Goal: Task Accomplishment & Management: Complete application form

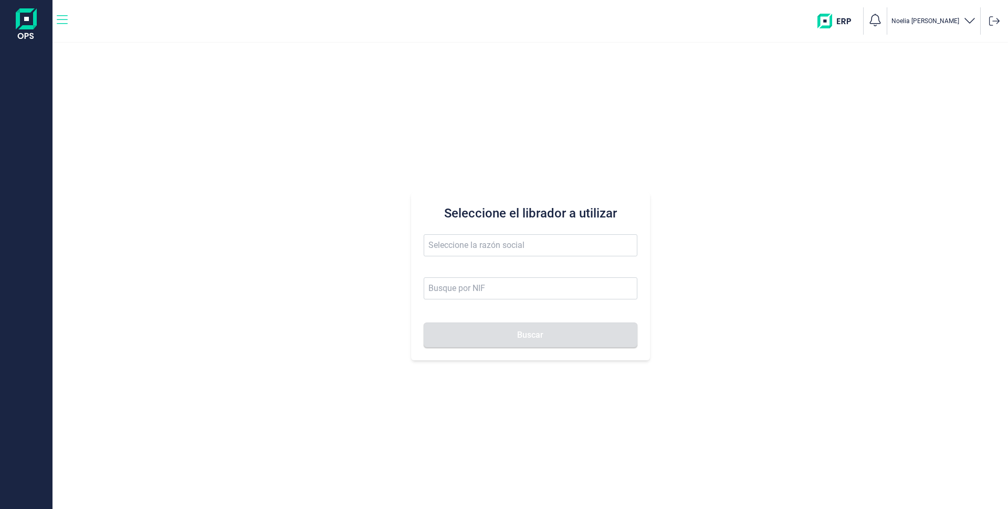
click at [65, 22] on icon "button" at bounding box center [62, 20] width 11 height 13
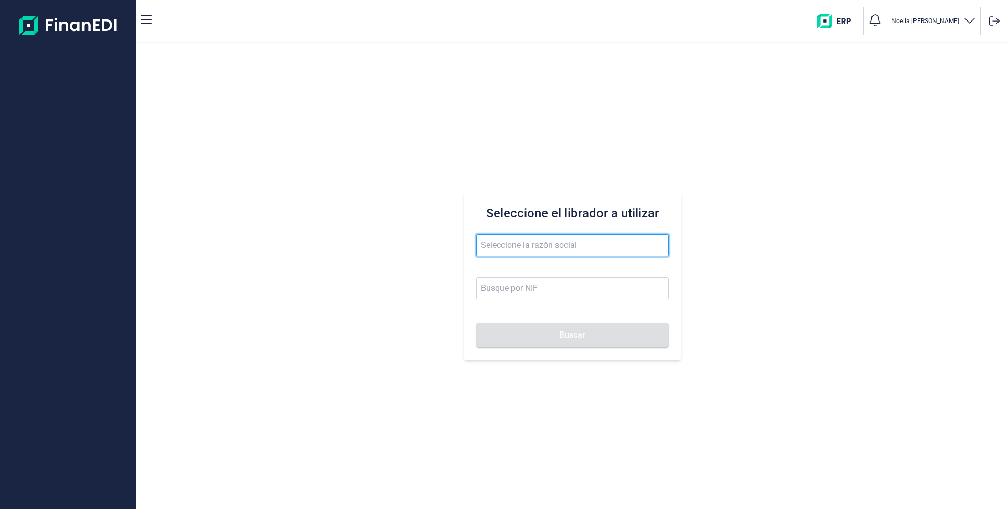
click at [530, 245] on input "text" at bounding box center [572, 245] width 193 height 22
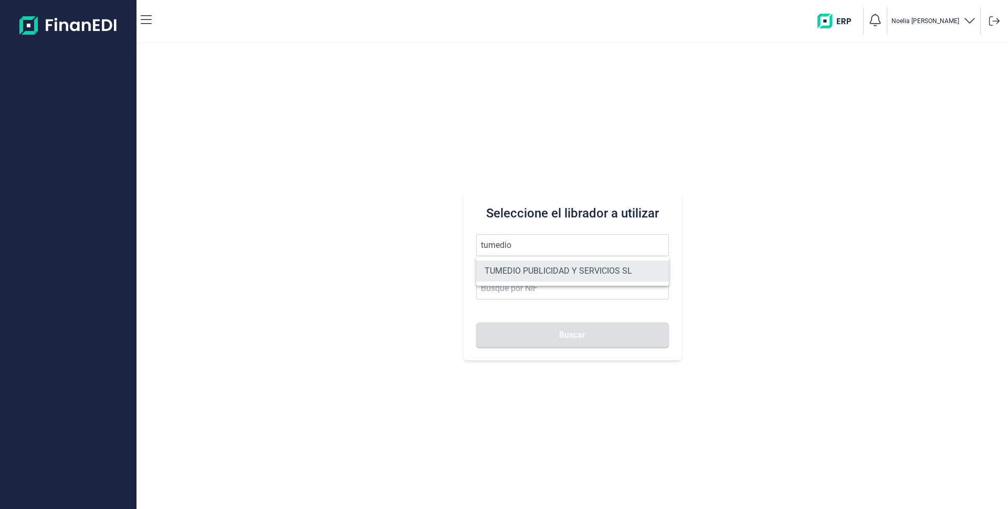
click at [538, 270] on li "TUMEDIO PUBLICIDAD Y SERVICIOS SL" at bounding box center [572, 270] width 193 height 21
type input "TUMEDIO PUBLICIDAD Y SERVICIOS SL"
type input "B86892080"
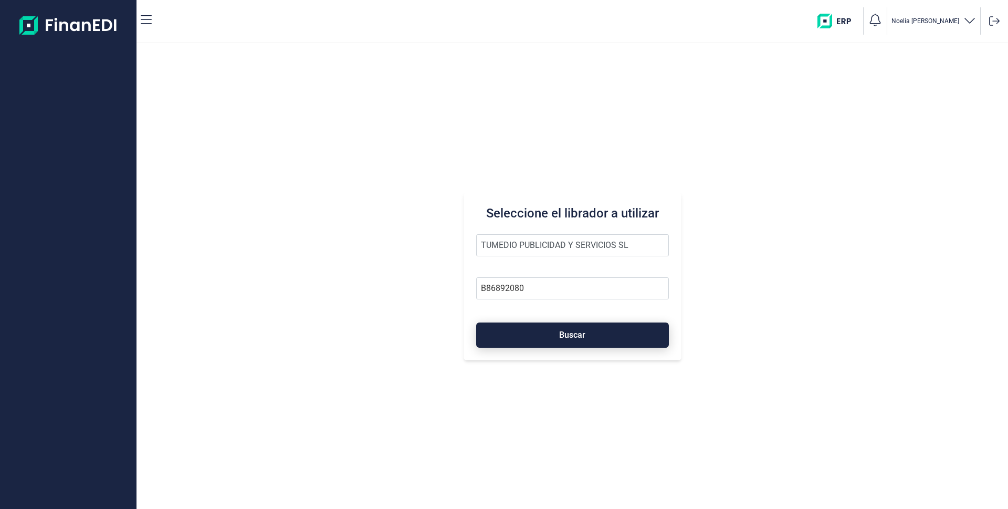
click at [564, 331] on span "Buscar" at bounding box center [572, 335] width 26 height 8
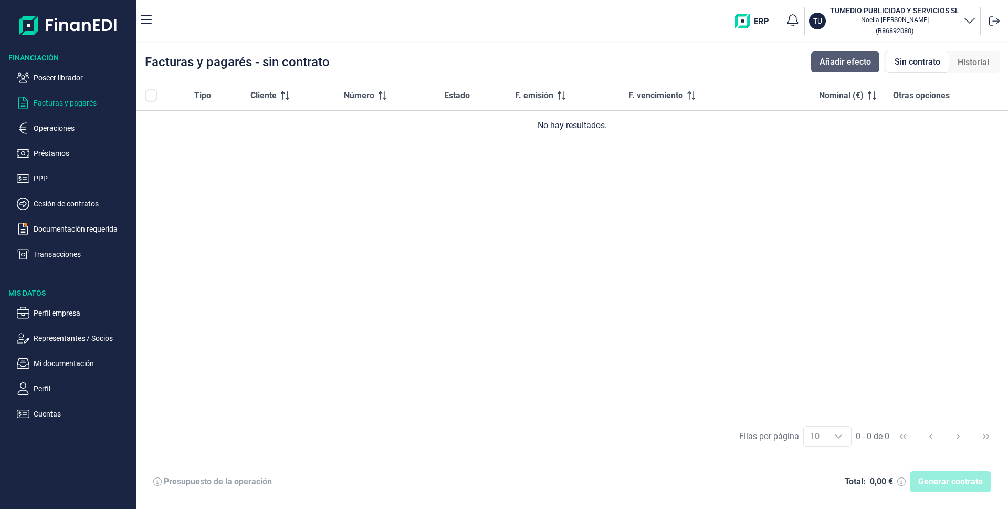
click at [834, 59] on span "Añadir efecto" at bounding box center [845, 62] width 51 height 13
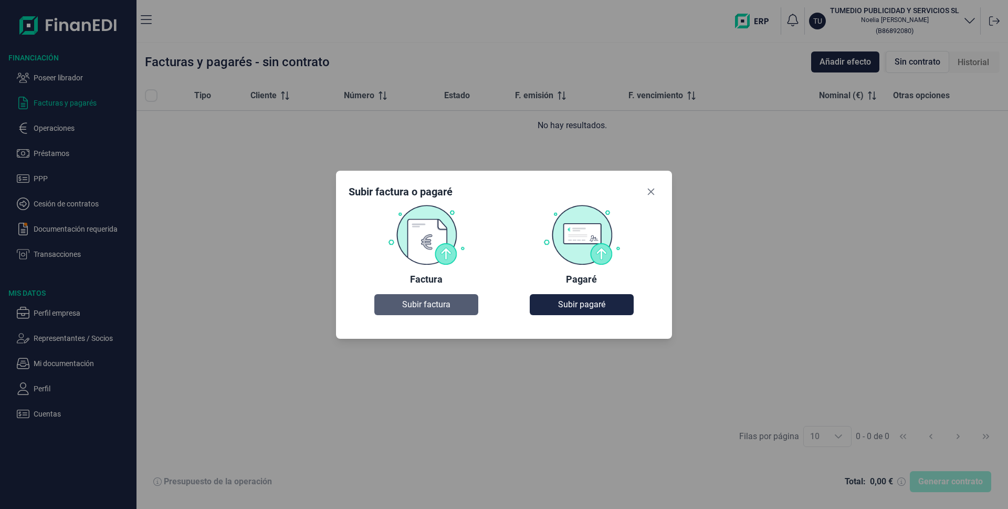
click at [442, 302] on span "Subir factura" at bounding box center [426, 304] width 48 height 13
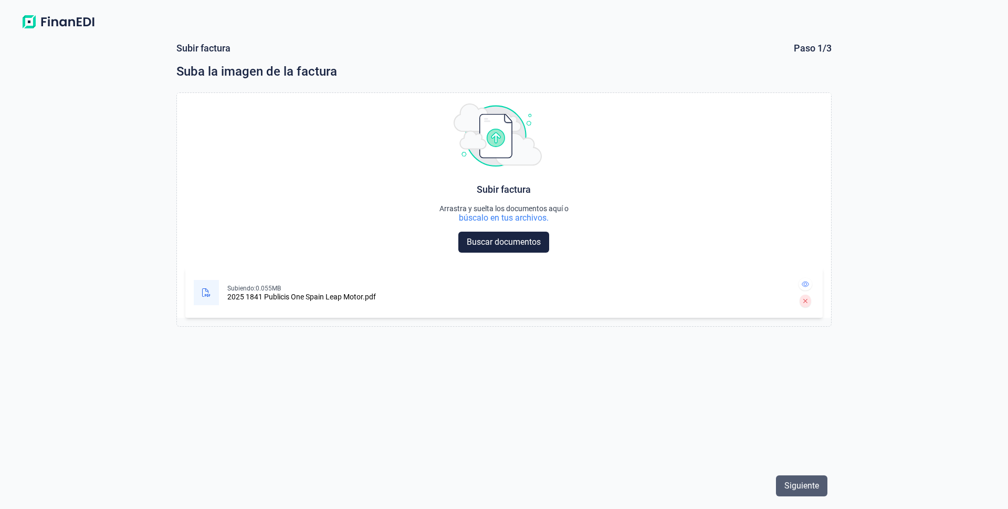
click at [793, 486] on span "Siguiente" at bounding box center [801, 485] width 35 height 13
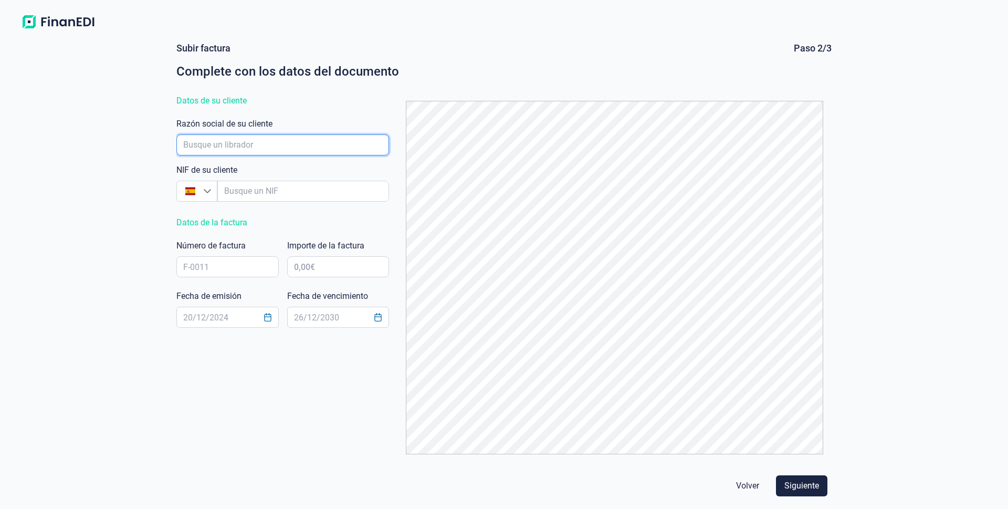
click at [206, 143] on input "empresaAutocomplete" at bounding box center [282, 144] width 213 height 21
type input "TUMEDIO"
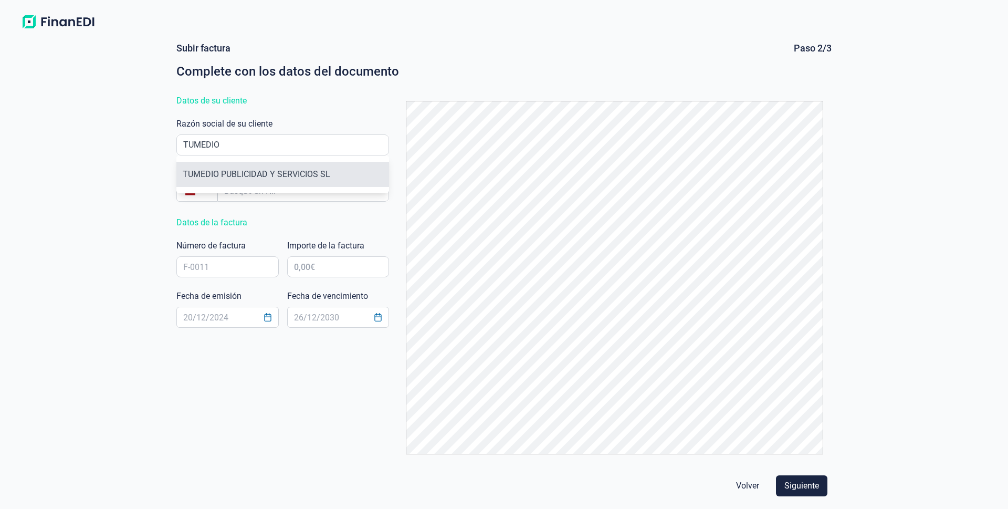
click at [271, 174] on li "TUMEDIO PUBLICIDAD Y SERVICIOS SL" at bounding box center [282, 174] width 213 height 25
type input "B86892080"
type input "TUMEDIO PUBLICIDAD Y SERVICIOS SL"
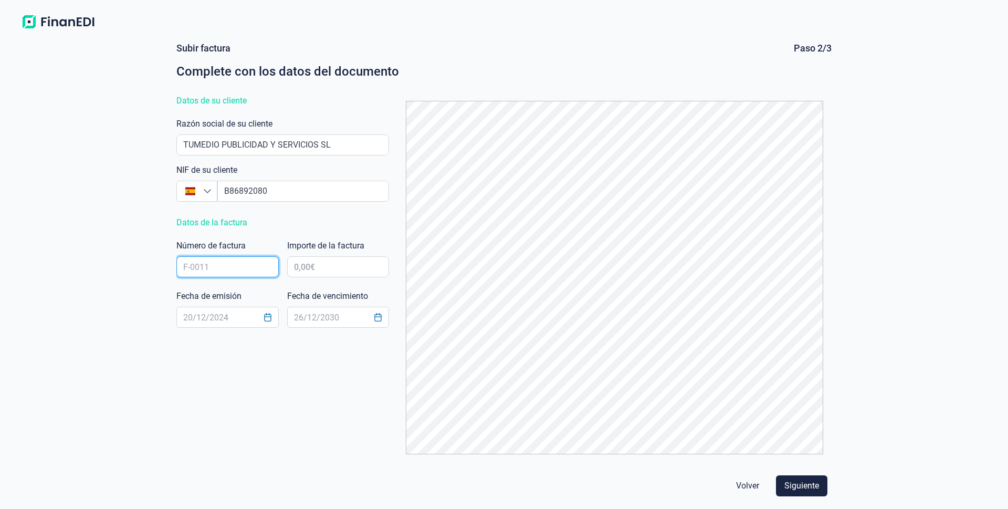
click at [225, 271] on input "text" at bounding box center [227, 266] width 102 height 21
type input "2025/1841"
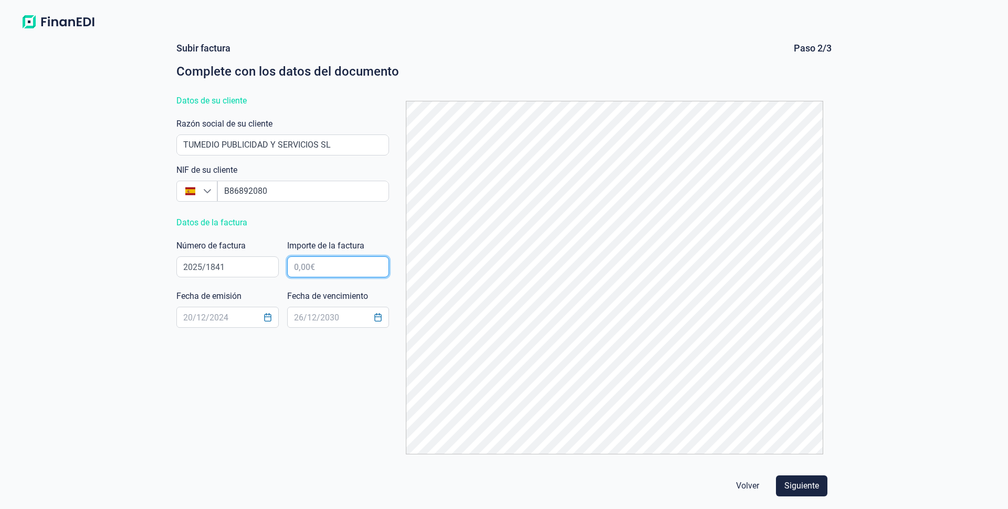
click at [308, 274] on input "text" at bounding box center [338, 266] width 102 height 21
type input "48.416,94 €"
click at [260, 316] on button "Choose Date" at bounding box center [268, 317] width 20 height 19
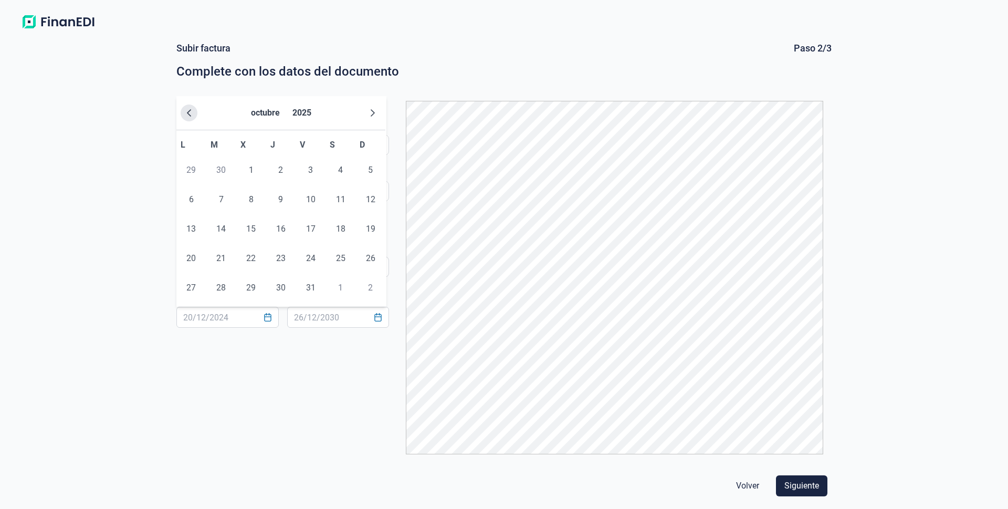
click at [187, 113] on icon "Previous Month" at bounding box center [189, 112] width 4 height 7
click at [185, 197] on span "8" at bounding box center [191, 199] width 21 height 21
type input "[DATE]"
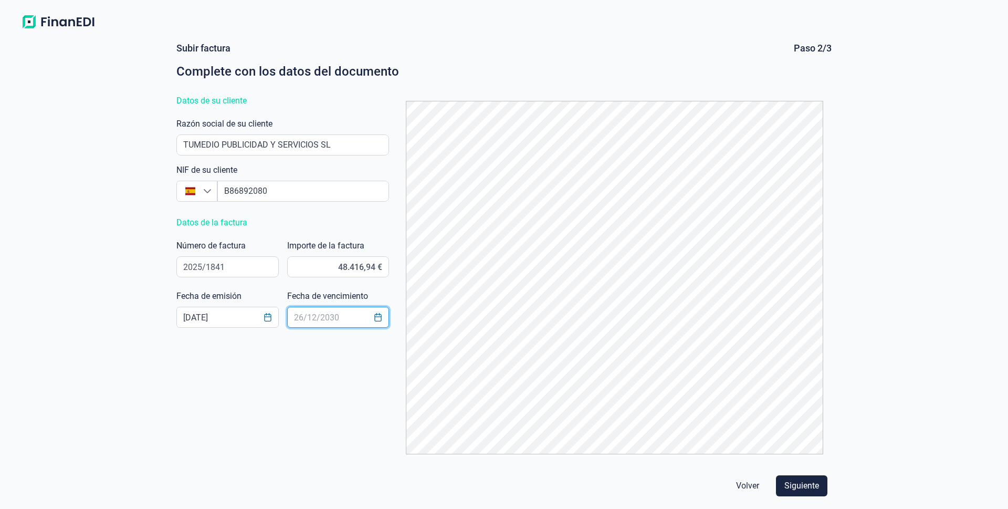
click at [333, 322] on input "text" at bounding box center [338, 317] width 102 height 21
type input "[DATE]"
click at [807, 476] on button "Siguiente" at bounding box center [801, 485] width 51 height 21
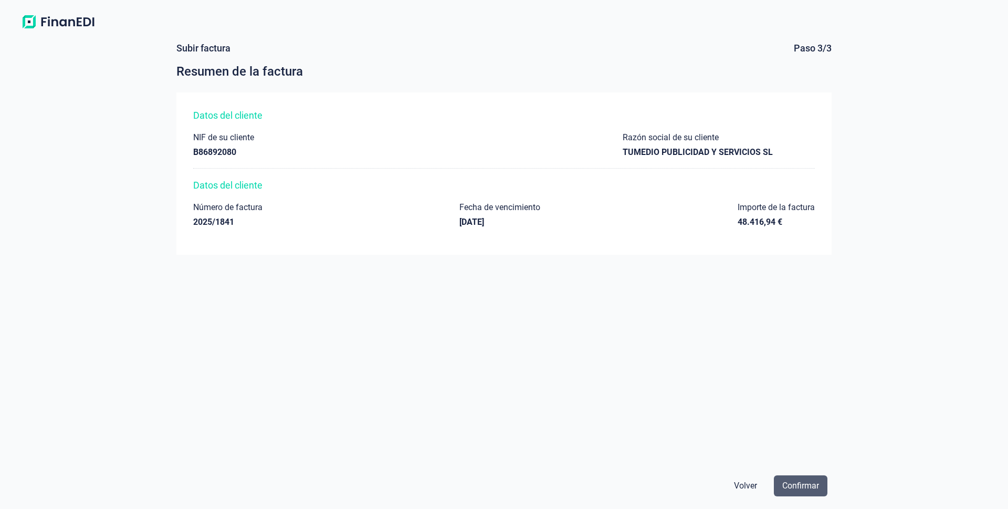
click at [802, 488] on span "Confirmar" at bounding box center [800, 485] width 37 height 13
click at [739, 485] on span "Volver" at bounding box center [745, 485] width 23 height 13
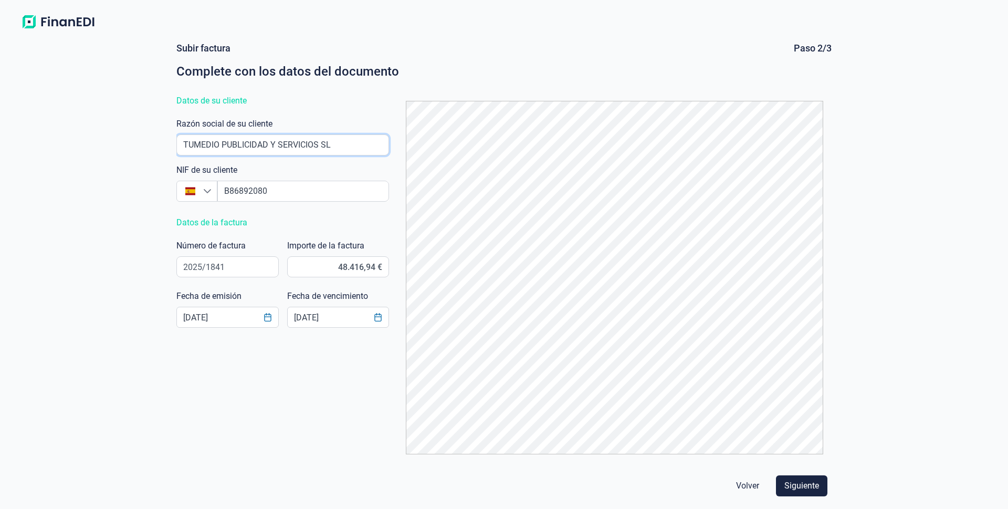
drag, startPoint x: 341, startPoint y: 146, endPoint x: 121, endPoint y: 124, distance: 221.7
click at [121, 124] on div "Subir factura Paso 2/3 Complete con los datos del documento Datos de su cliente…" at bounding box center [504, 271] width 1008 height 475
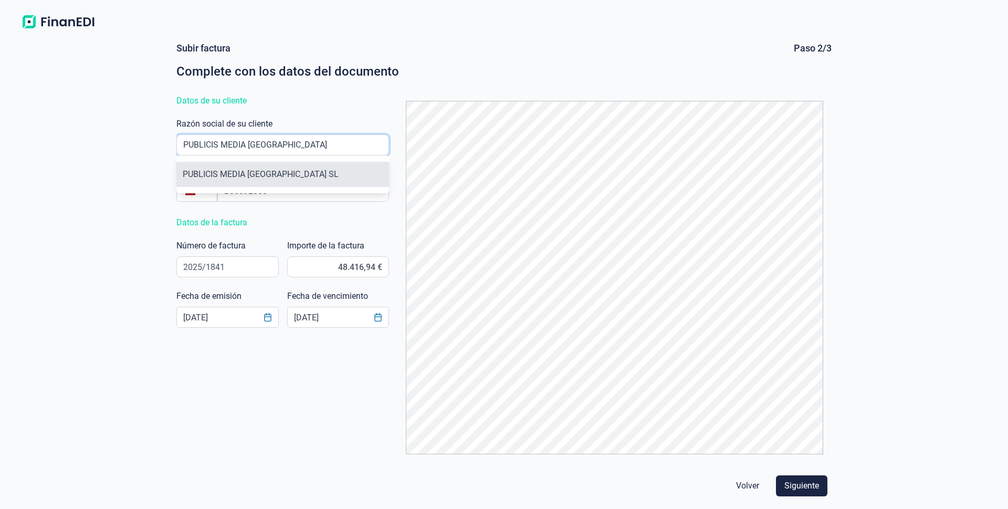
type input "PUBLICIS MEDIA [GEOGRAPHIC_DATA]"
click at [222, 179] on li "PUBLICIS MEDIA [GEOGRAPHIC_DATA] SL" at bounding box center [282, 174] width 213 height 25
type input "B81875627"
type input "PUBLICIS MEDIA [GEOGRAPHIC_DATA] SL"
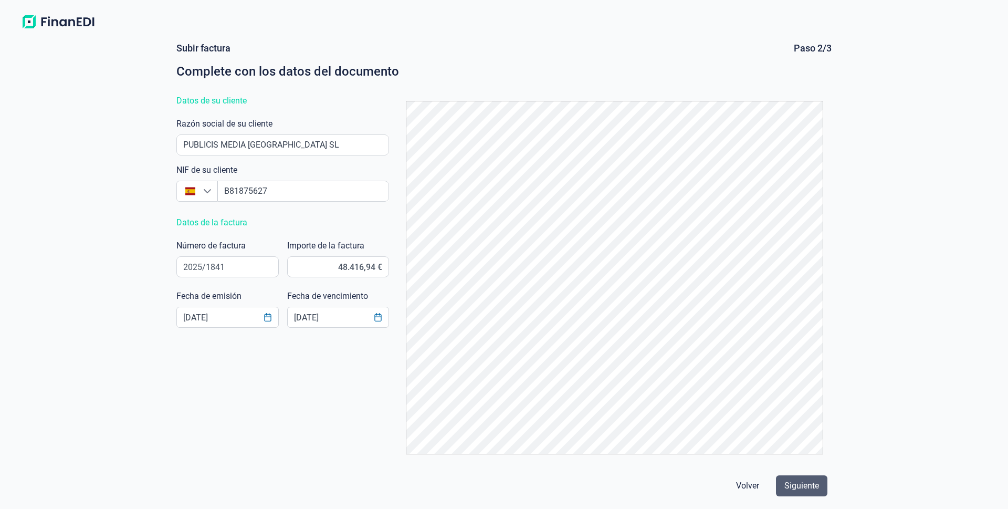
click at [799, 485] on span "Siguiente" at bounding box center [801, 485] width 35 height 13
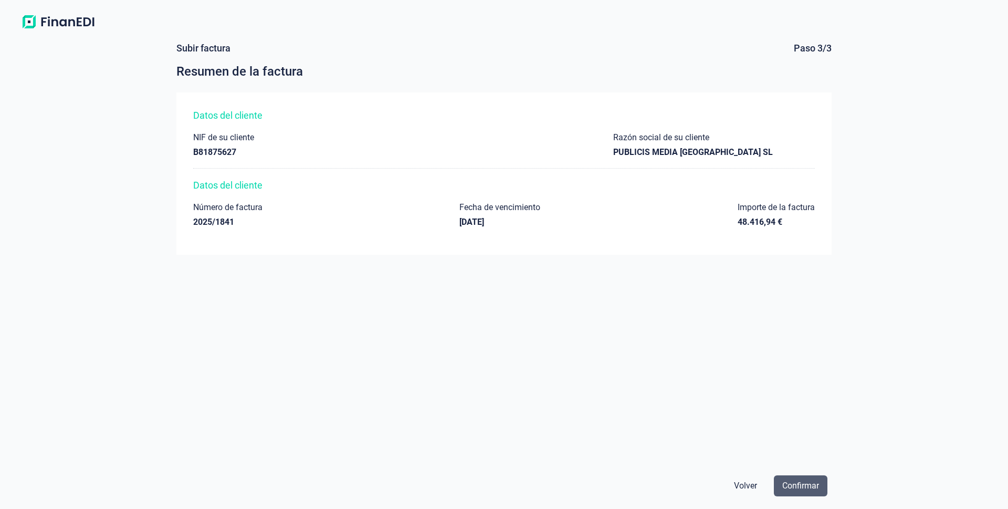
click at [809, 482] on span "Confirmar" at bounding box center [800, 485] width 37 height 13
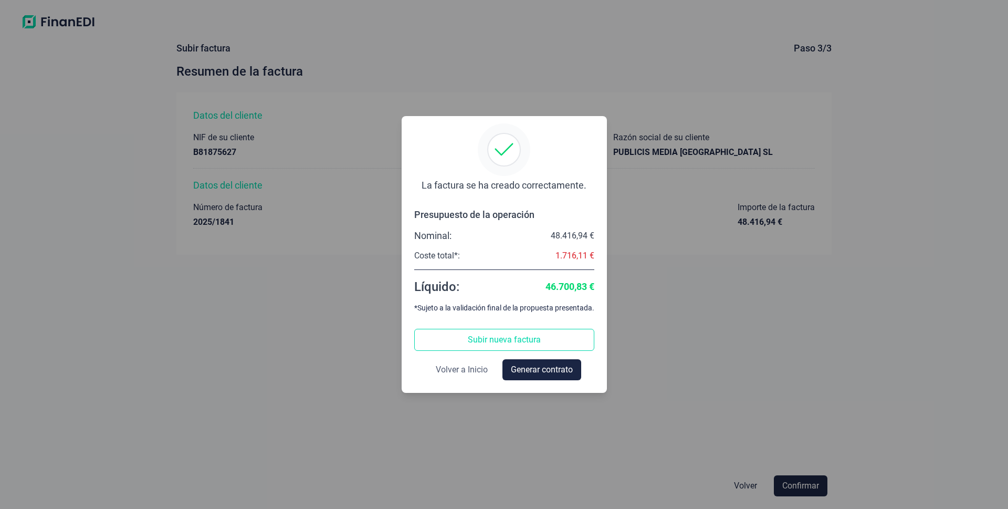
click at [448, 370] on span "Volver a Inicio" at bounding box center [462, 369] width 52 height 13
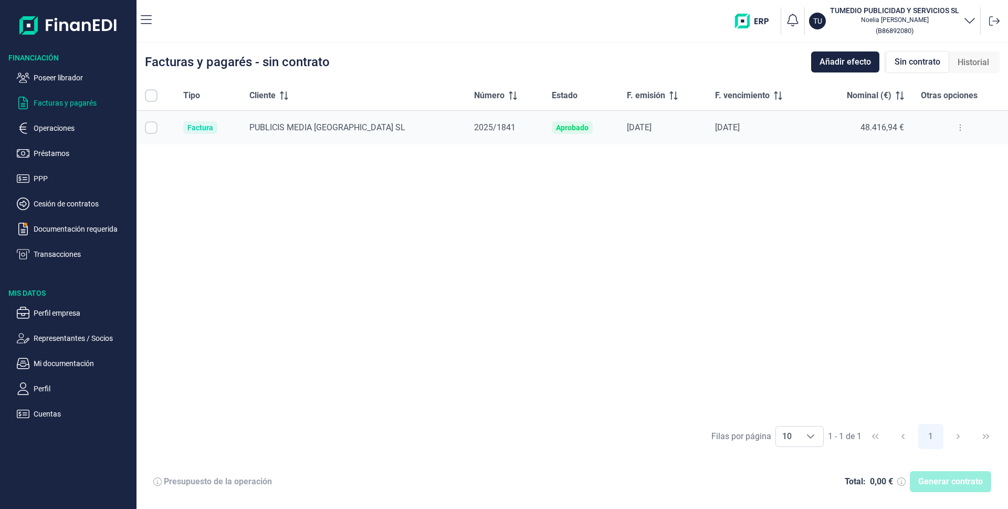
checkbox input "true"
click at [957, 128] on button at bounding box center [960, 127] width 19 height 17
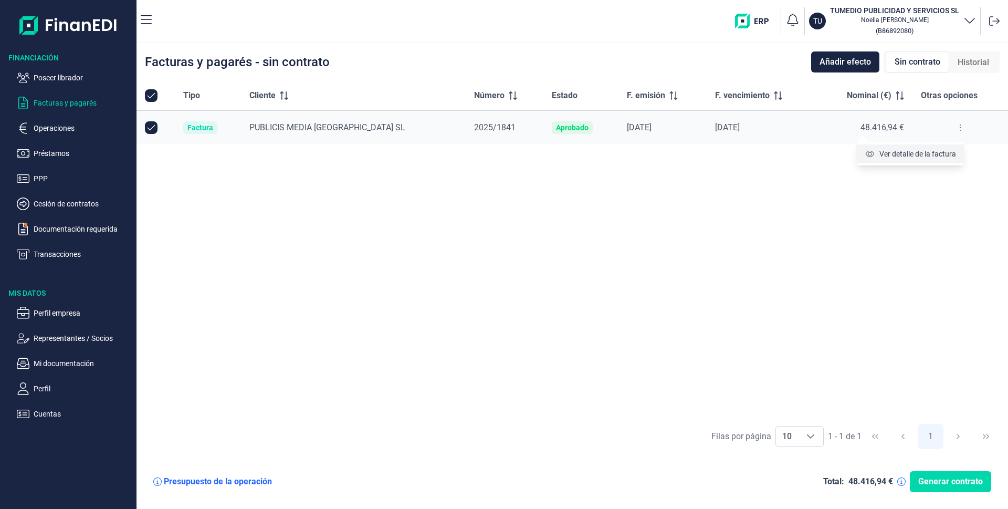
click at [924, 156] on span "Ver detalle de la factura" at bounding box center [918, 154] width 77 height 11
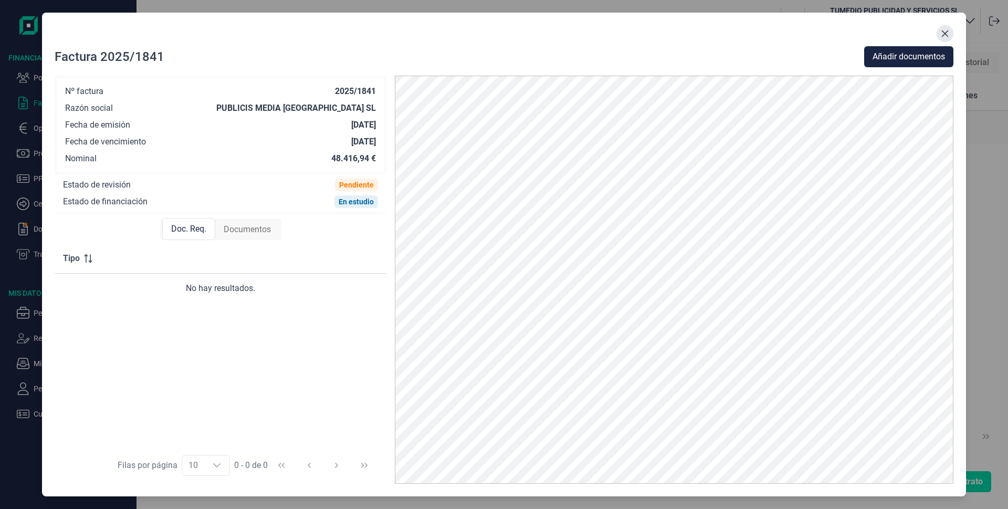
click at [948, 34] on icon "Close" at bounding box center [945, 33] width 8 height 8
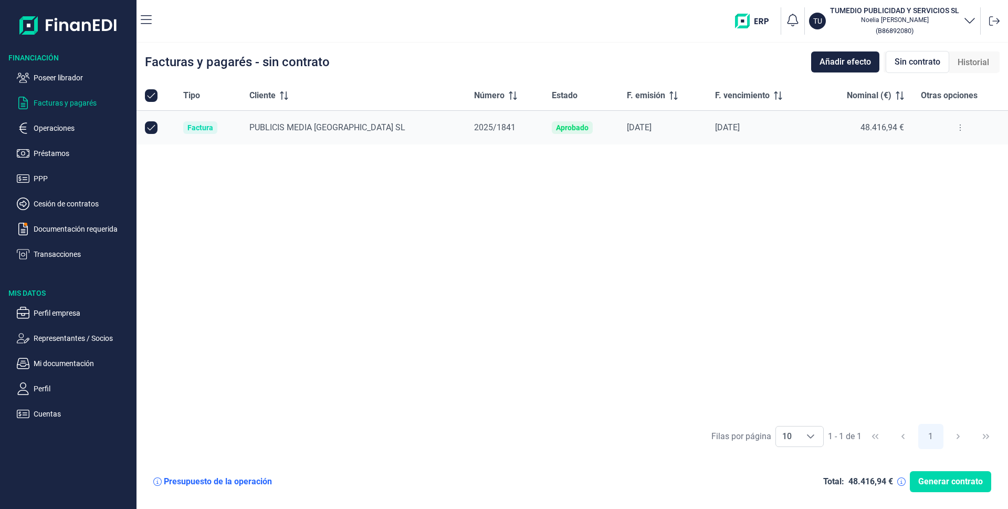
click at [69, 100] on p "Facturas y pagarés" at bounding box center [83, 103] width 99 height 13
click at [55, 129] on p "Operaciones" at bounding box center [83, 128] width 99 height 13
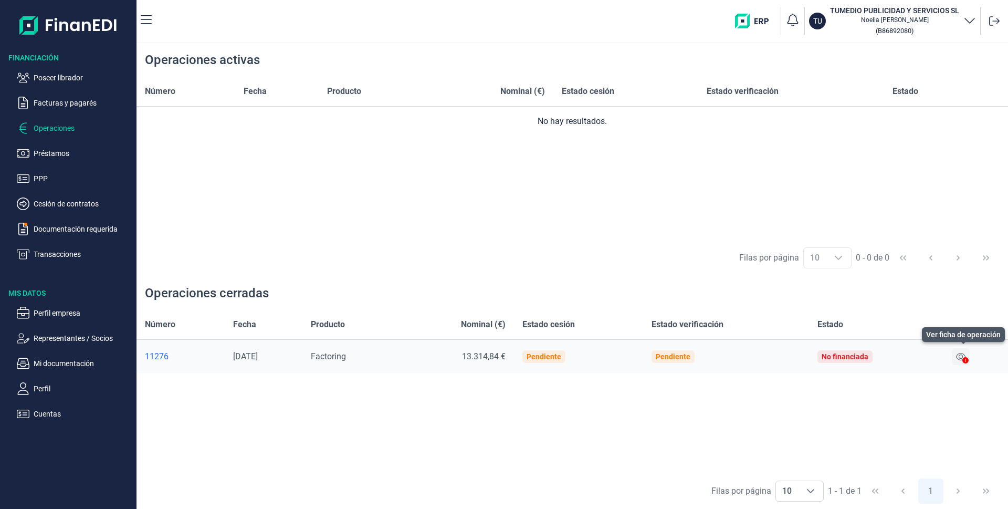
click at [964, 358] on icon at bounding box center [960, 356] width 9 height 8
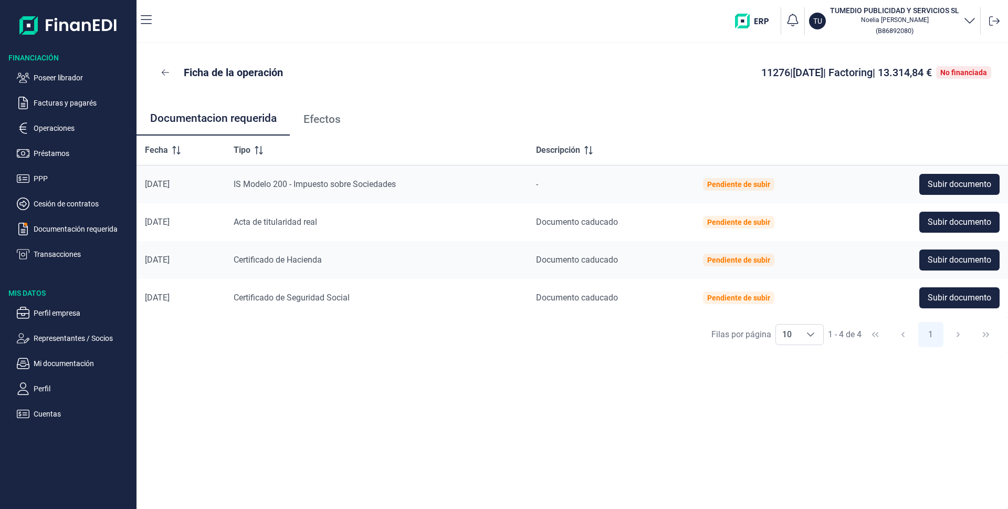
click at [325, 121] on span "Efectos" at bounding box center [321, 119] width 37 height 11
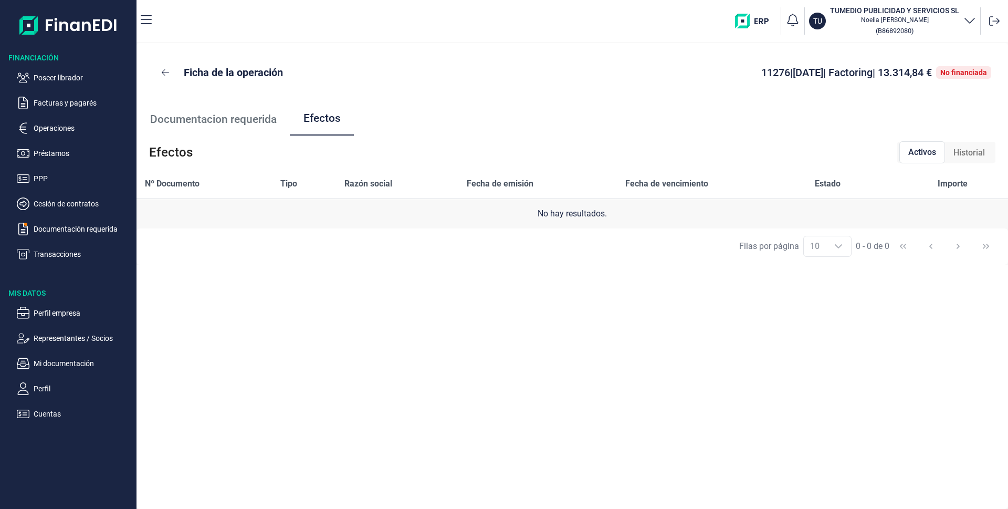
click at [956, 150] on span "Historial" at bounding box center [970, 152] width 32 height 13
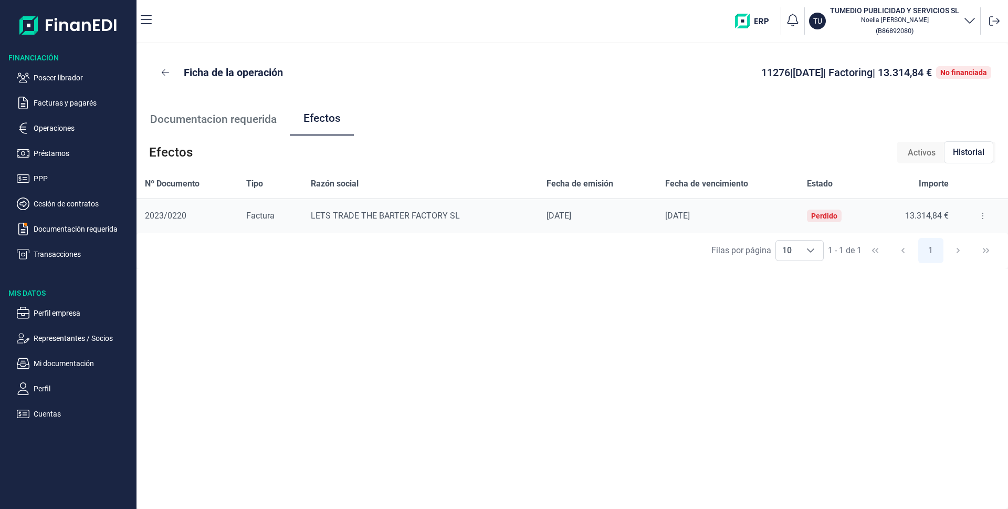
click at [913, 154] on span "Activos" at bounding box center [922, 152] width 28 height 13
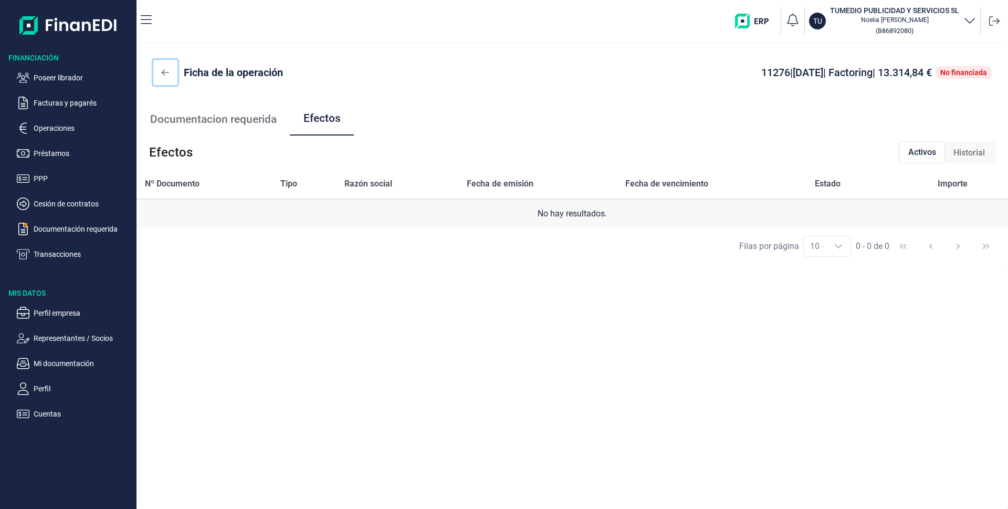
click at [164, 72] on icon at bounding box center [165, 72] width 7 height 8
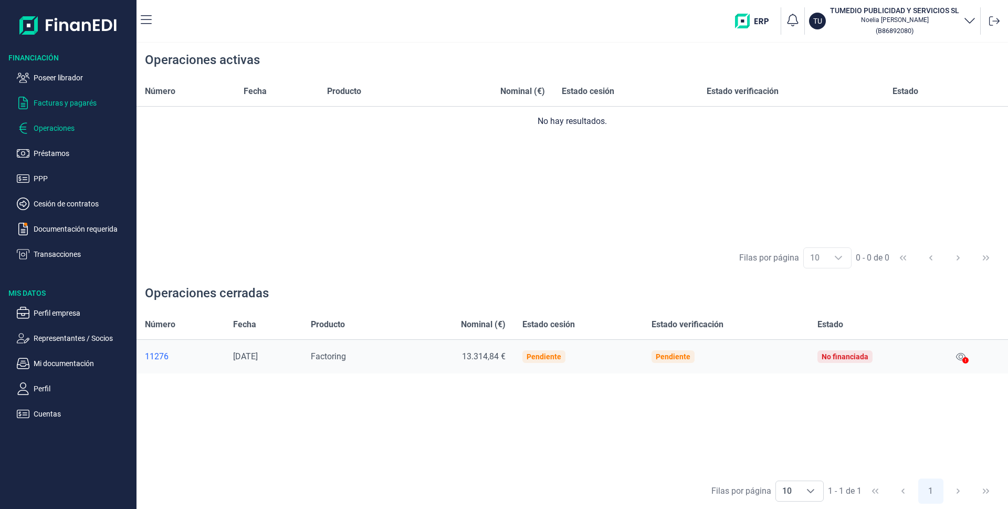
click at [61, 104] on p "Facturas y pagarés" at bounding box center [83, 103] width 99 height 13
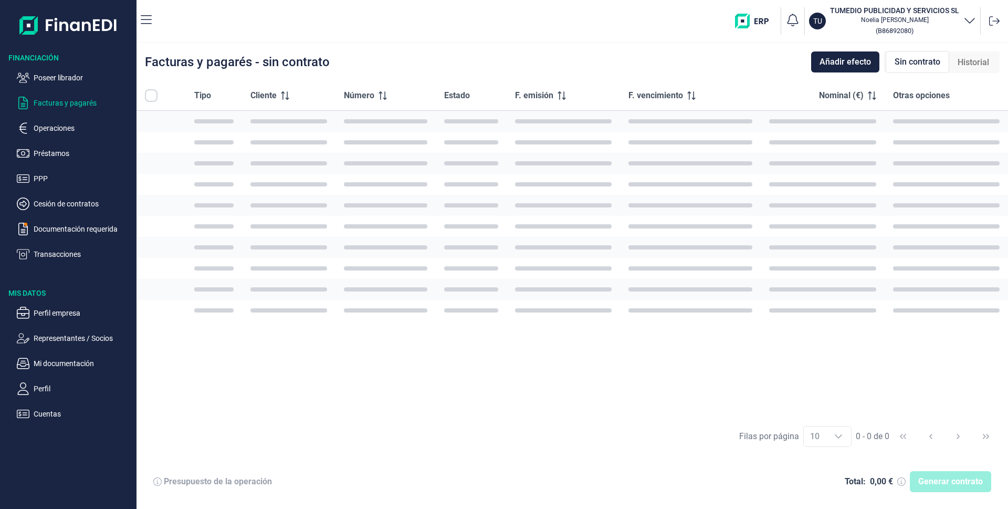
checkbox input "true"
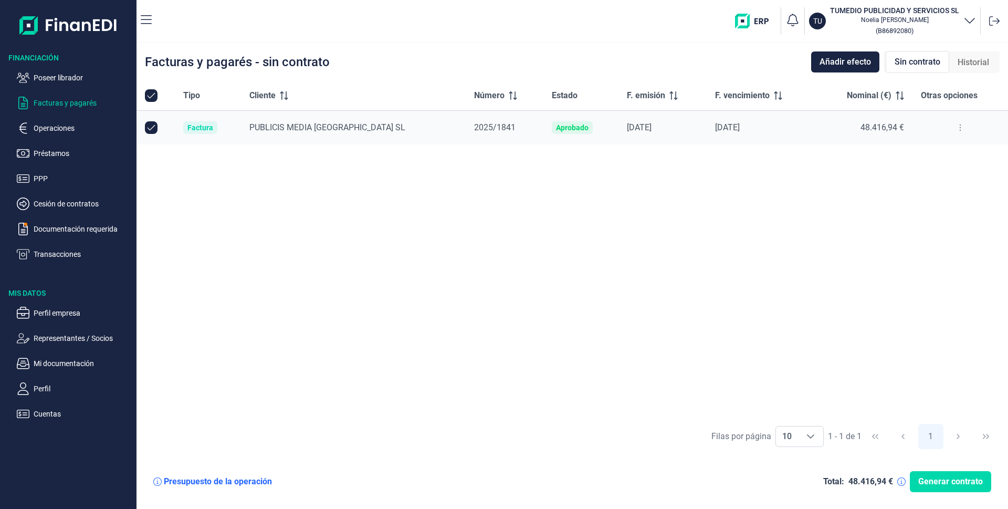
click at [913, 58] on span "Sin contrato" at bounding box center [918, 62] width 46 height 13
click at [951, 60] on div "Historial" at bounding box center [973, 62] width 48 height 21
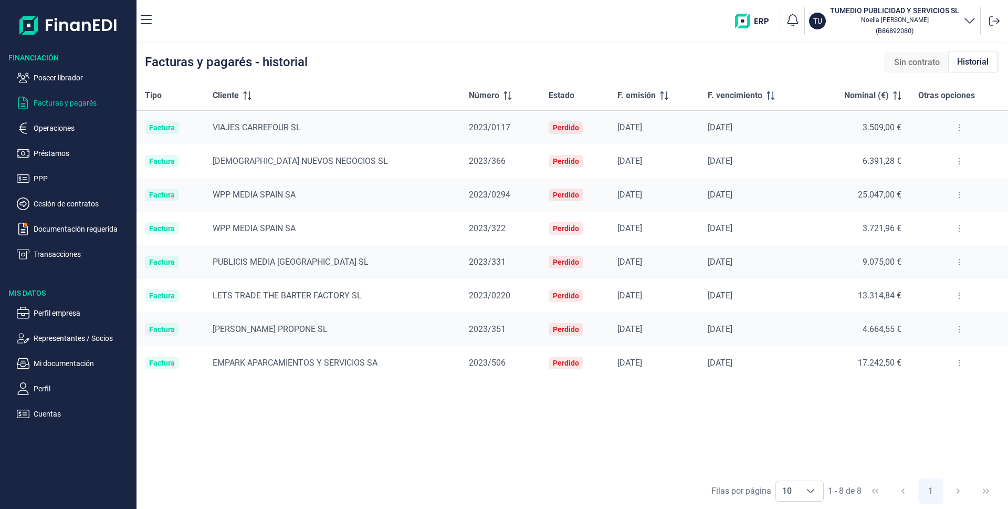
click at [915, 65] on span "Sin contrato" at bounding box center [917, 62] width 46 height 13
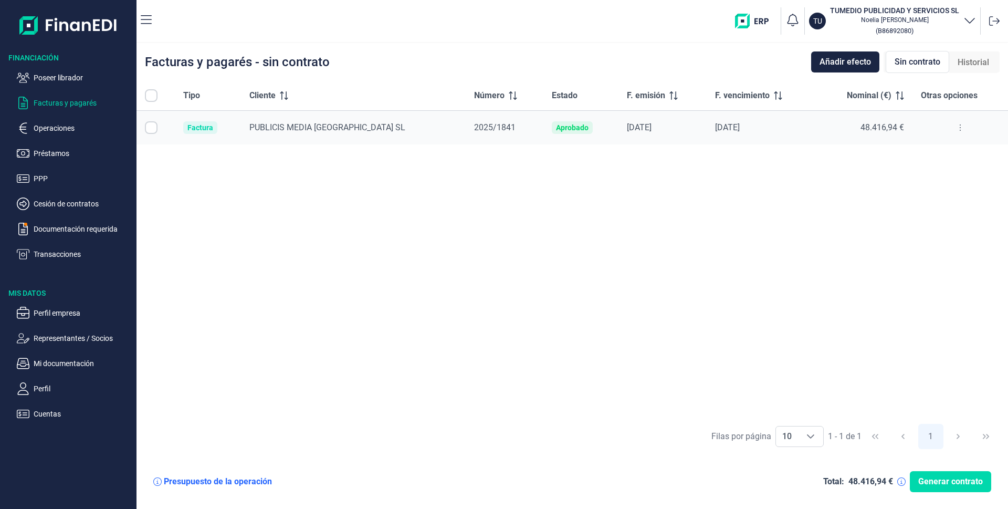
checkbox input "true"
click at [959, 127] on icon at bounding box center [960, 127] width 2 height 8
click at [515, 207] on div "Tipo Cliente Número Estado F. emisión F. vencimiento Nominal (€) Otras opciones…" at bounding box center [573, 249] width 872 height 337
click at [302, 128] on span "PUBLICIS MEDIA [GEOGRAPHIC_DATA] SL" at bounding box center [327, 127] width 156 height 10
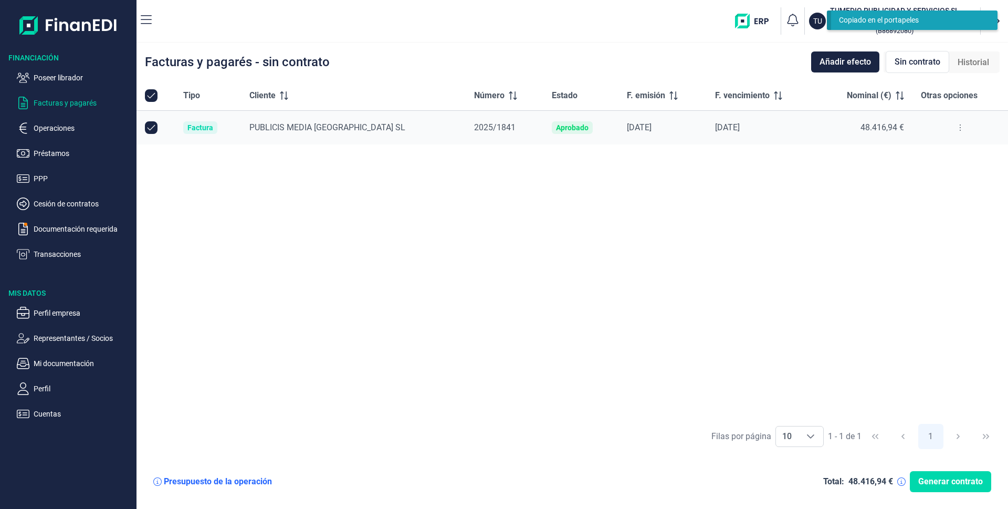
click at [600, 185] on div "Tipo Cliente Número Estado F. emisión F. vencimiento Nominal (€) Otras opciones…" at bounding box center [573, 249] width 872 height 337
click at [48, 81] on p "Poseer librador" at bounding box center [83, 77] width 99 height 13
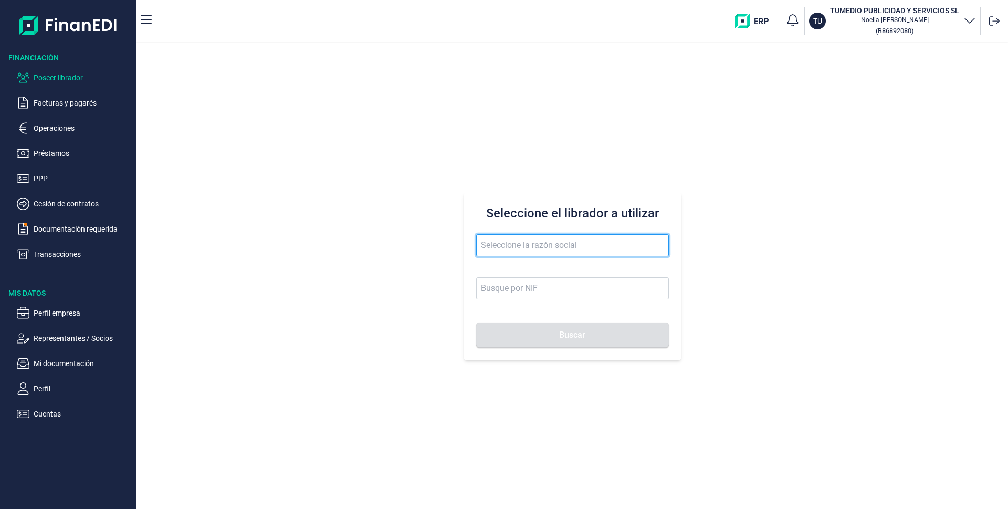
click at [497, 248] on input "text" at bounding box center [572, 245] width 193 height 22
click at [520, 242] on input "text" at bounding box center [572, 245] width 193 height 22
click at [68, 127] on p "Operaciones" at bounding box center [83, 128] width 99 height 13
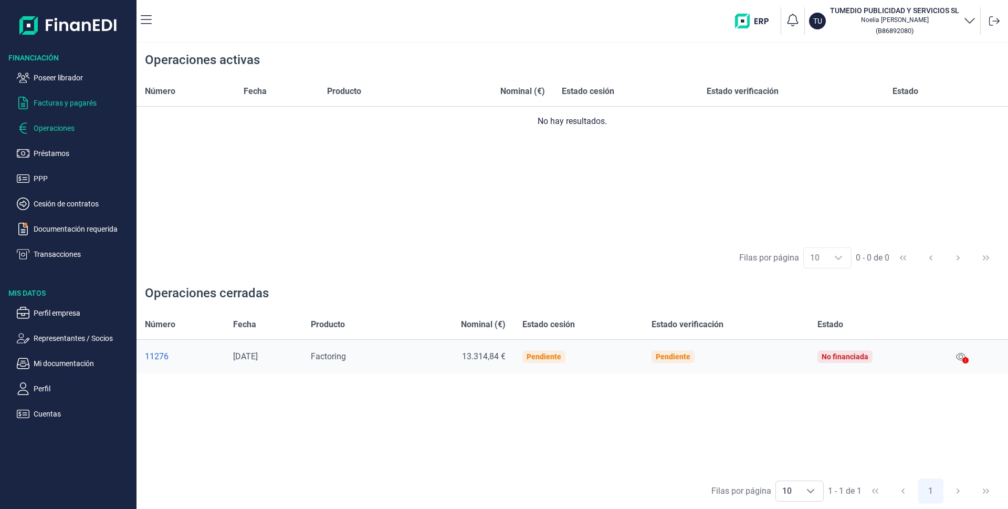
click at [70, 99] on p "Facturas y pagarés" at bounding box center [83, 103] width 99 height 13
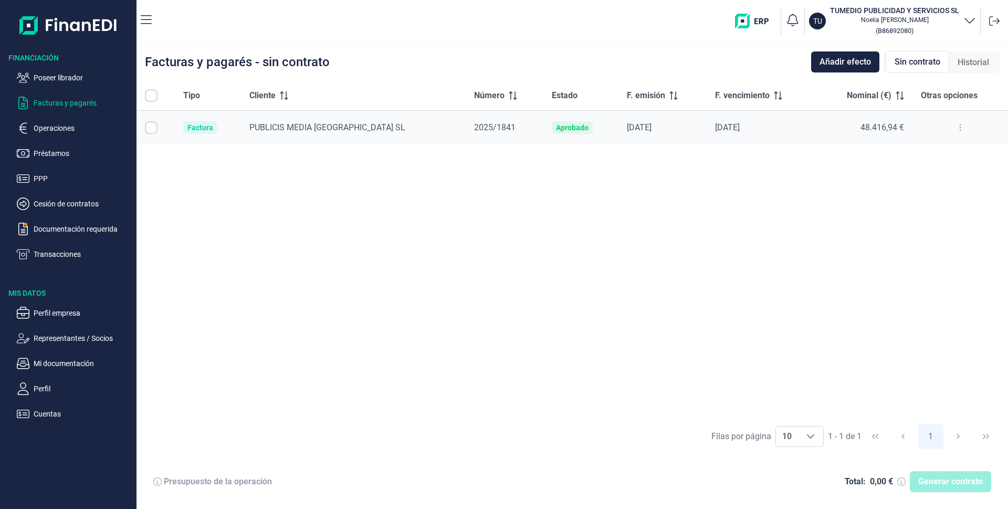
checkbox input "true"
click at [959, 127] on icon at bounding box center [960, 127] width 2 height 8
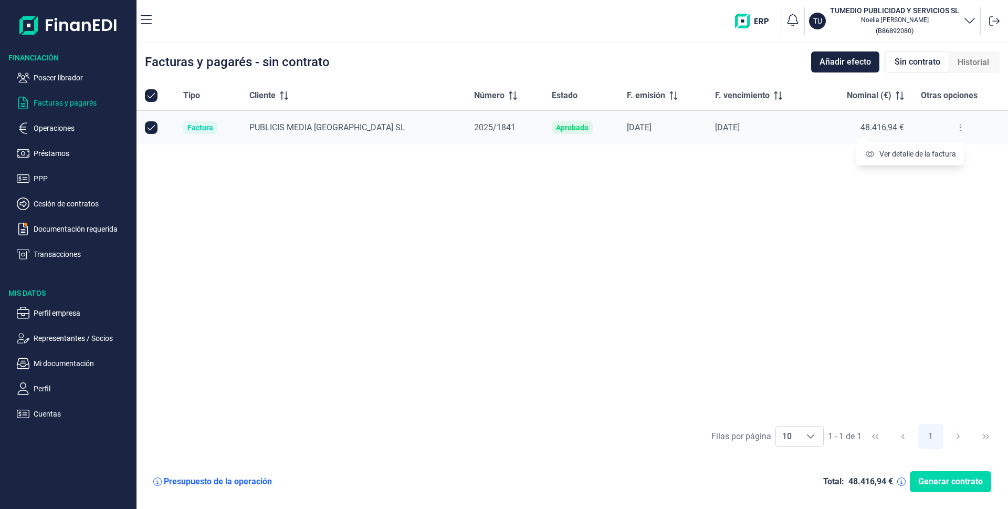
click at [940, 95] on span "Otras opciones" at bounding box center [949, 95] width 57 height 13
click at [959, 129] on icon at bounding box center [960, 127] width 2 height 8
click at [151, 20] on icon "button" at bounding box center [146, 20] width 11 height 13
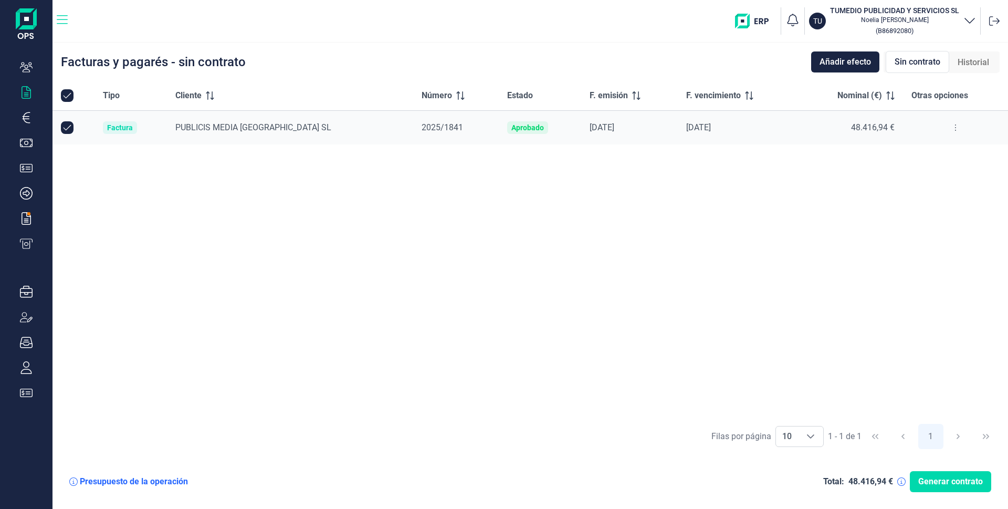
click at [61, 20] on icon "button" at bounding box center [62, 19] width 11 height 9
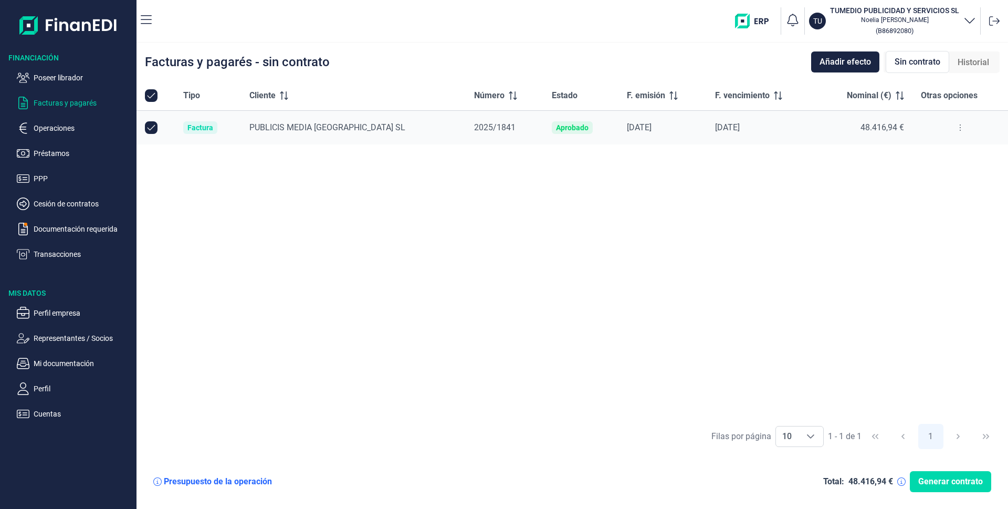
click at [69, 105] on p "Facturas y pagarés" at bounding box center [83, 103] width 99 height 13
click at [150, 124] on input "Row Unselected null" at bounding box center [151, 127] width 13 height 13
checkbox input "false"
click at [150, 129] on input "Row Selected null" at bounding box center [151, 127] width 13 height 13
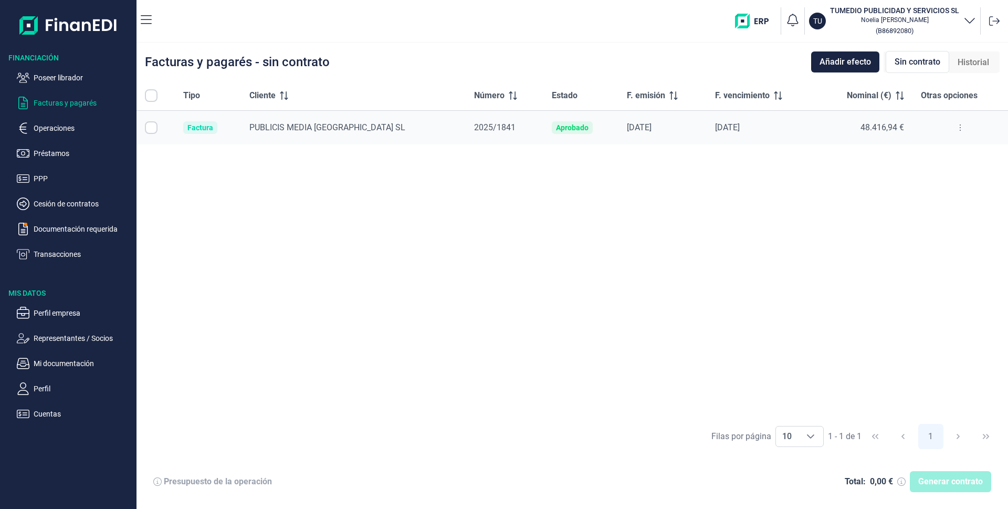
checkbox input "true"
click at [959, 127] on icon at bounding box center [960, 127] width 2 height 8
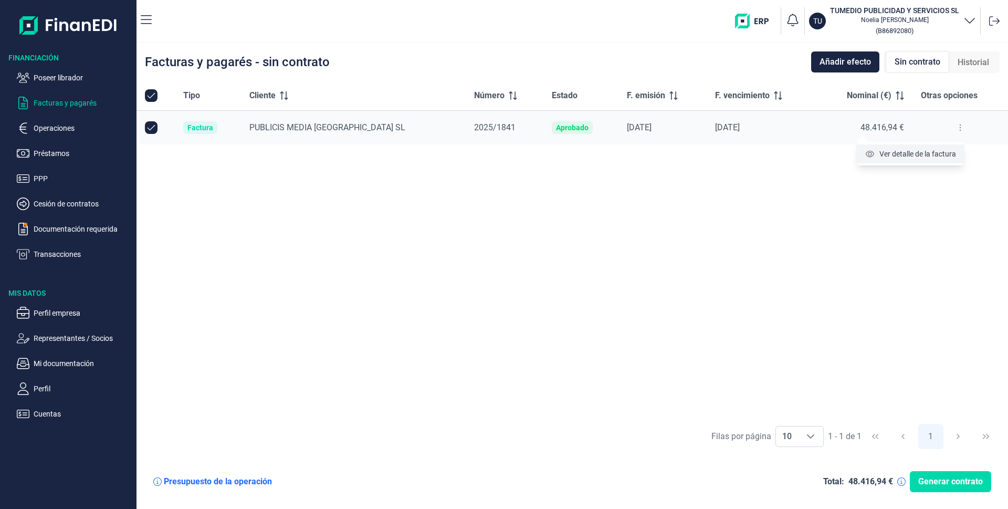
click at [921, 157] on span "Ver detalle de la factura" at bounding box center [918, 154] width 77 height 11
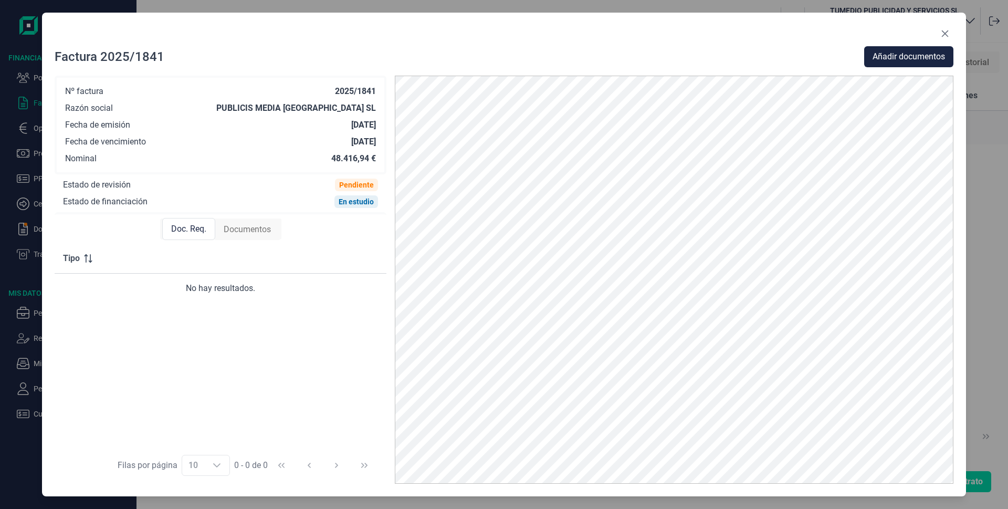
click at [241, 228] on span "Documentos" at bounding box center [247, 229] width 47 height 13
click at [180, 229] on span "Doc. Req." at bounding box center [188, 229] width 35 height 13
click at [948, 30] on icon "Close" at bounding box center [945, 33] width 8 height 8
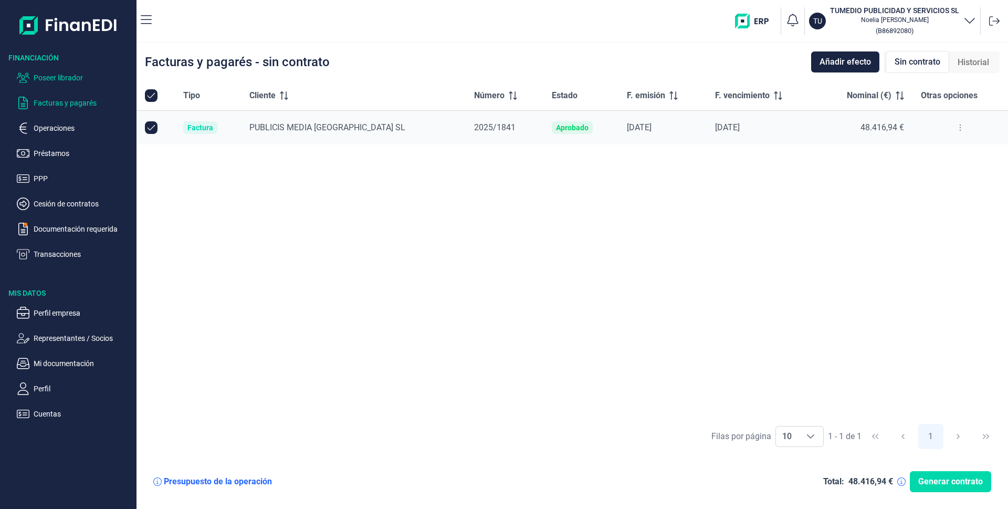
click at [53, 77] on p "Poseer librador" at bounding box center [83, 77] width 99 height 13
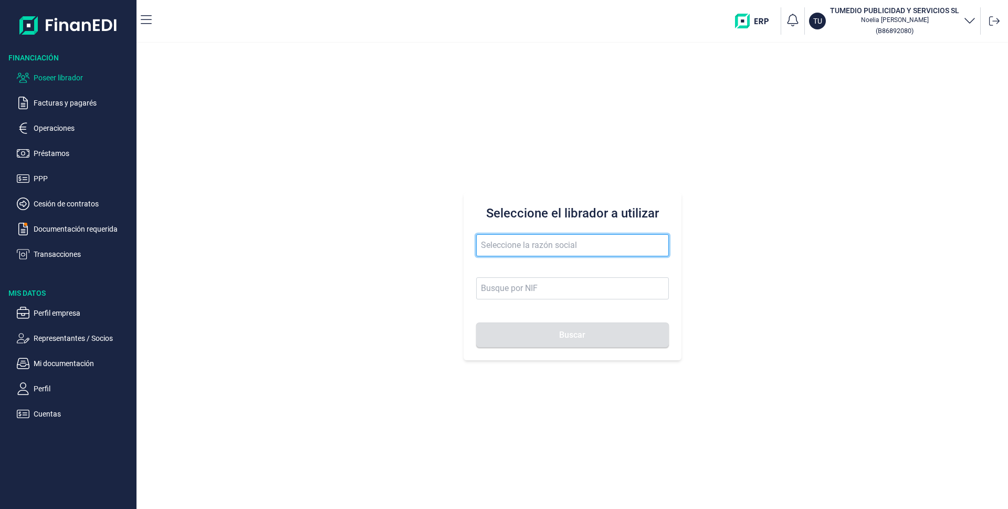
click at [495, 242] on input "text" at bounding box center [572, 245] width 193 height 22
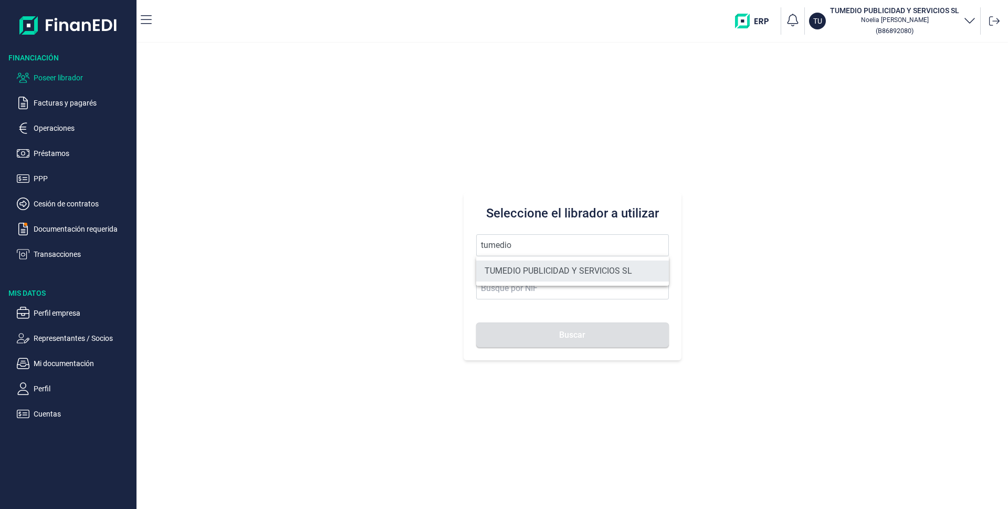
drag, startPoint x: 523, startPoint y: 273, endPoint x: 524, endPoint y: 280, distance: 7.4
click at [523, 274] on li "TUMEDIO PUBLICIDAD Y SERVICIOS SL" at bounding box center [572, 270] width 193 height 21
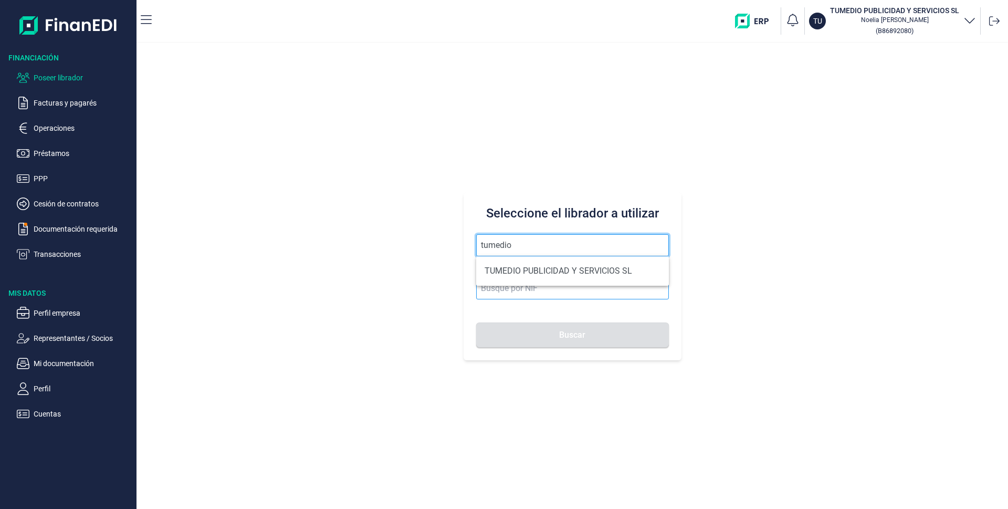
type input "TUMEDIO PUBLICIDAD Y SERVICIOS SL"
type input "B86892080"
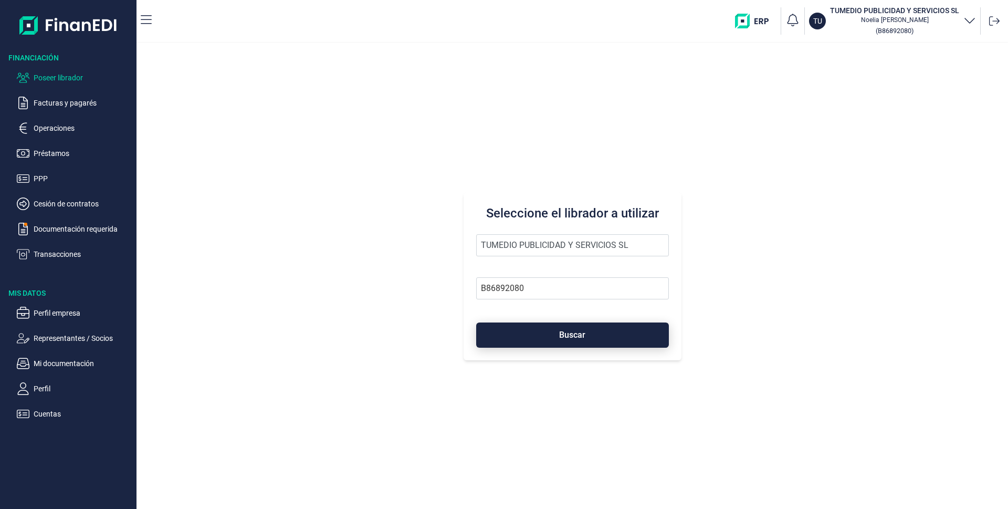
click at [536, 333] on button "Buscar" at bounding box center [572, 334] width 193 height 25
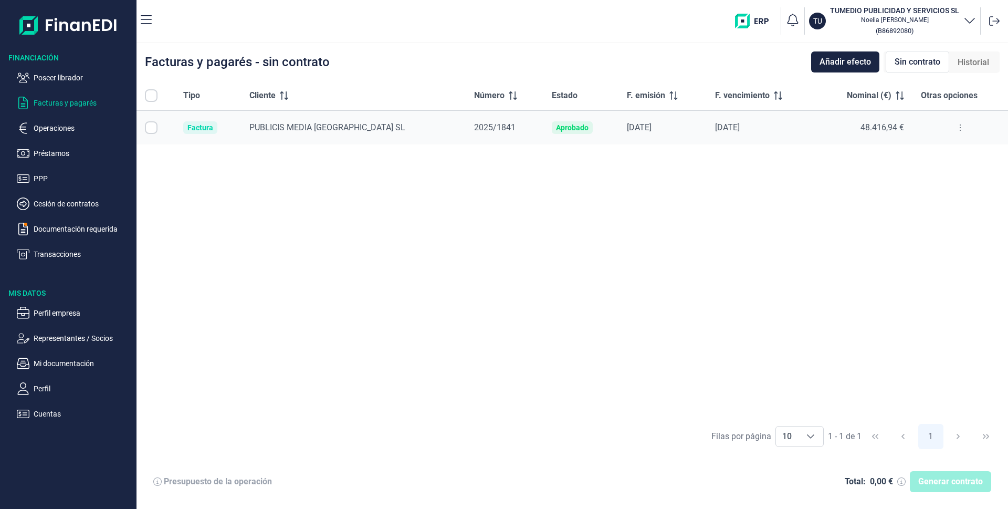
checkbox input "true"
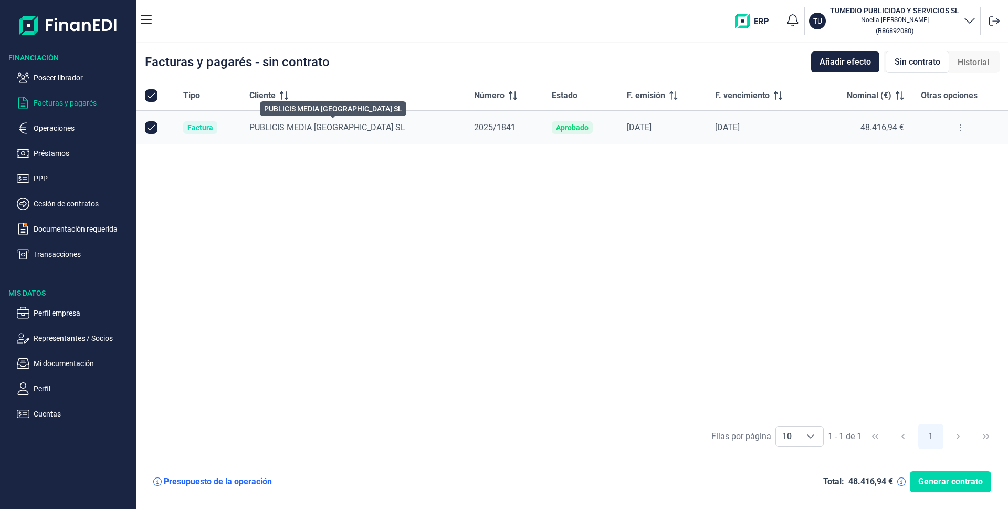
click at [311, 128] on span "PUBLICIS MEDIA [GEOGRAPHIC_DATA] SL" at bounding box center [327, 127] width 156 height 10
click at [69, 101] on p "Facturas y pagarés" at bounding box center [83, 103] width 99 height 13
click at [852, 60] on span "Añadir efecto" at bounding box center [845, 62] width 51 height 13
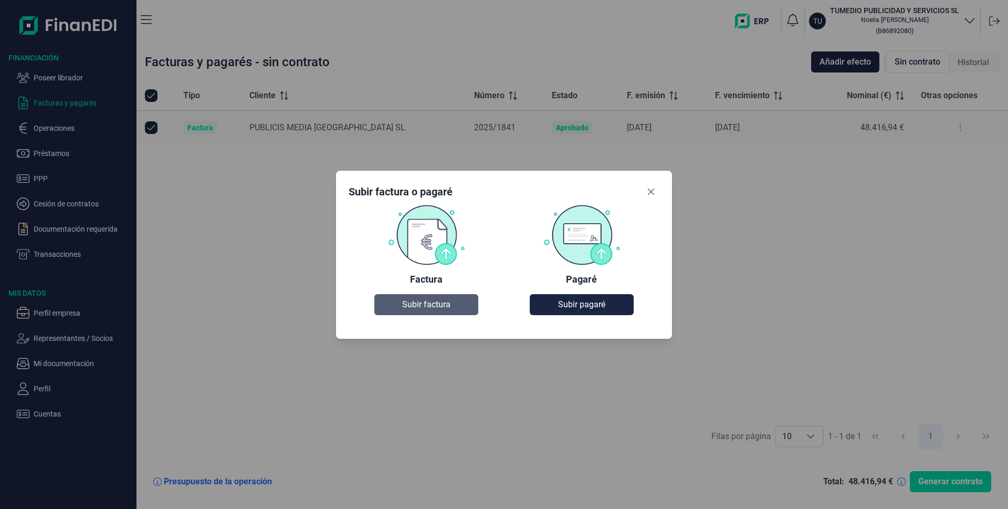
click at [426, 304] on span "Subir factura" at bounding box center [426, 304] width 48 height 13
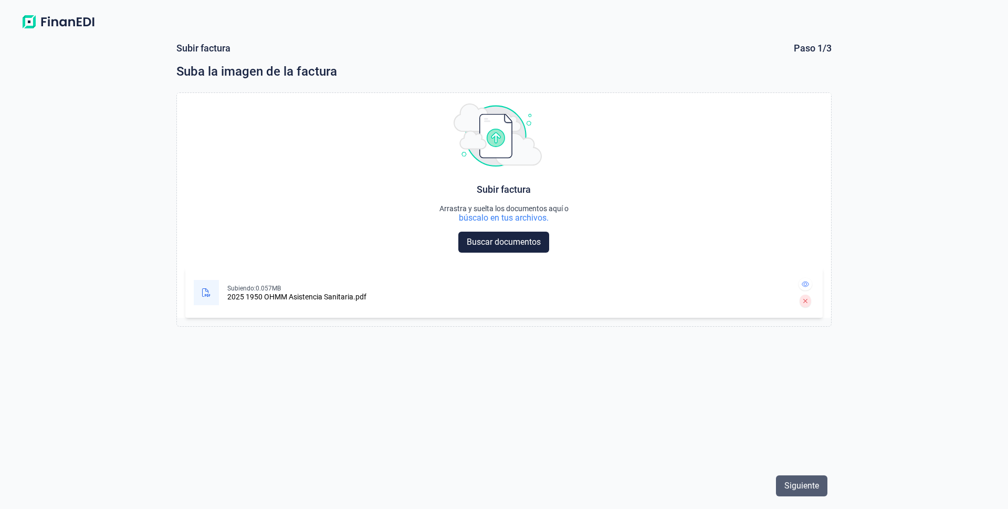
click at [798, 485] on span "Siguiente" at bounding box center [801, 485] width 35 height 13
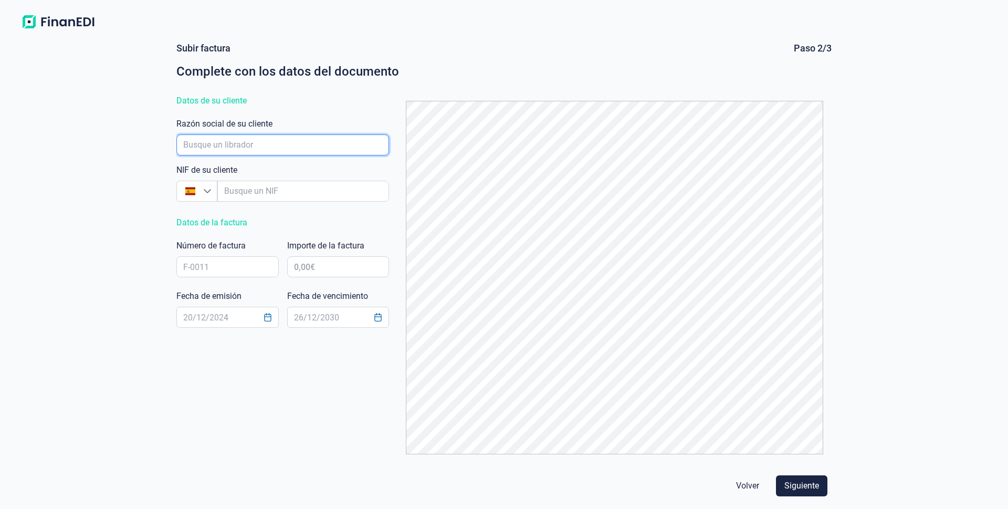
click at [207, 143] on input "empresaAutocomplete" at bounding box center [282, 144] width 213 height 21
click at [238, 142] on input "empresaAutocomplete" at bounding box center [282, 144] width 213 height 21
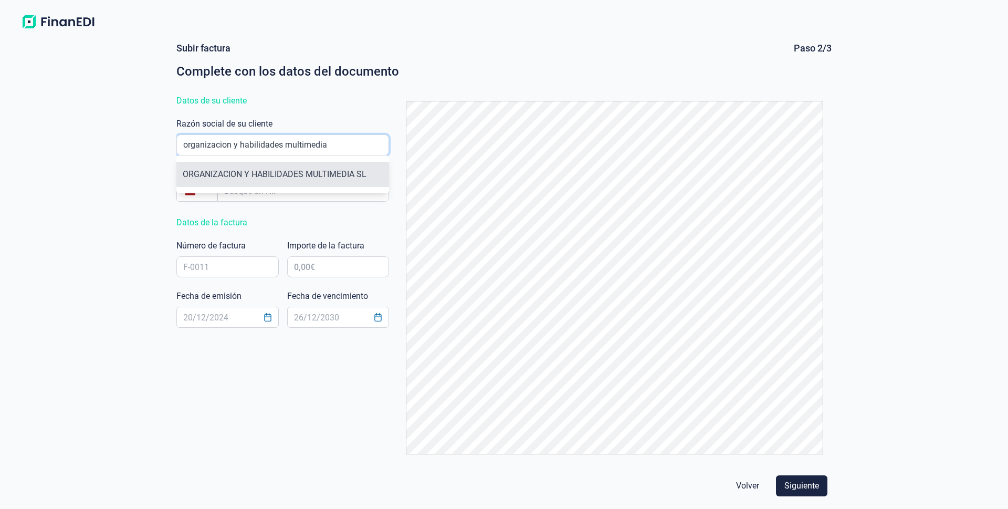
type input "organizacion y habilidades multimedia"
click at [254, 168] on li "ORGANIZACION Y HABILIDADES MULTIMEDIA SL" at bounding box center [282, 174] width 213 height 25
type input "B65478869"
type input "ORGANIZACION Y HABILIDADES MULTIMEDIA SL"
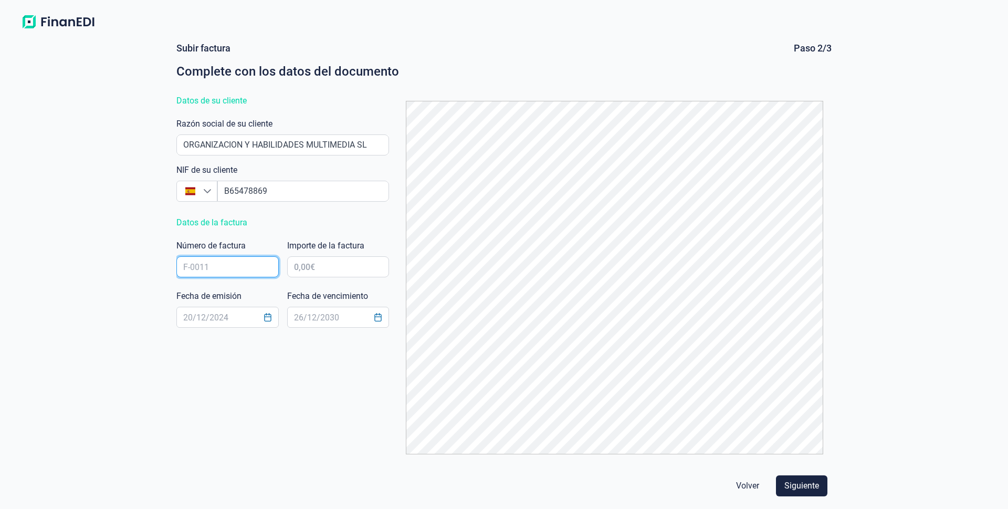
click at [228, 269] on input "text" at bounding box center [227, 266] width 102 height 21
click at [229, 263] on input "text" at bounding box center [227, 266] width 102 height 21
type input "2025/1950"
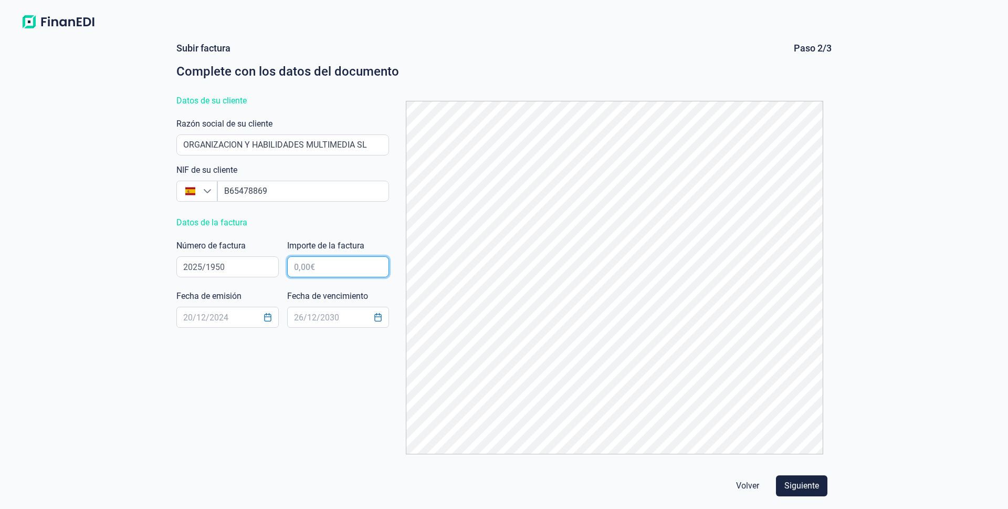
click at [302, 274] on input "text" at bounding box center [338, 266] width 102 height 21
type input "39.083,00 €"
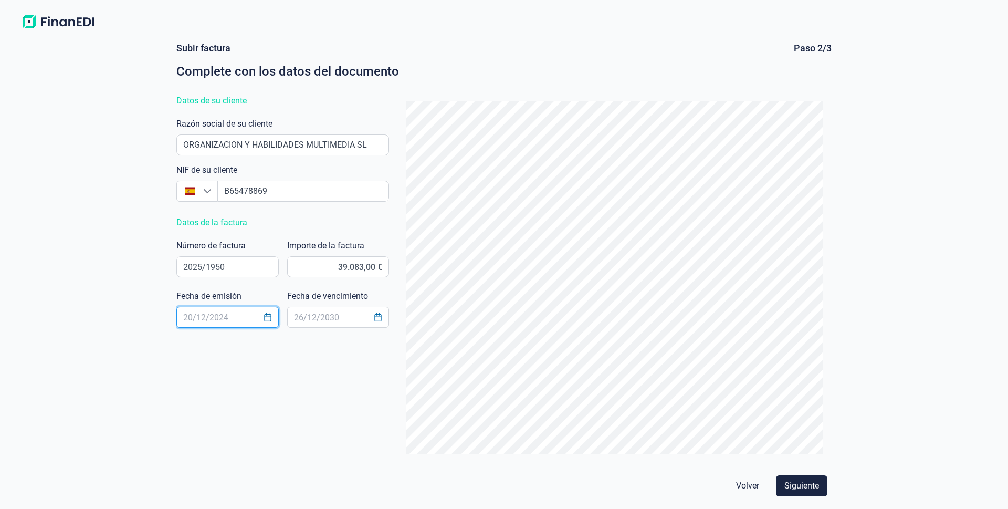
click at [245, 314] on input "text" at bounding box center [227, 317] width 102 height 21
click at [266, 318] on icon "Choose Date" at bounding box center [268, 317] width 8 height 8
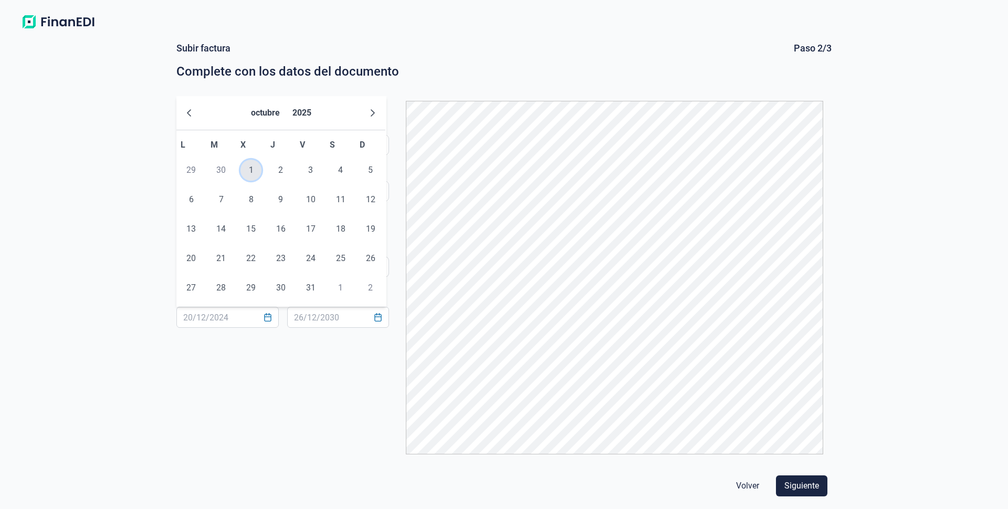
click at [254, 172] on span "1" at bounding box center [250, 170] width 21 height 21
type input "[DATE]"
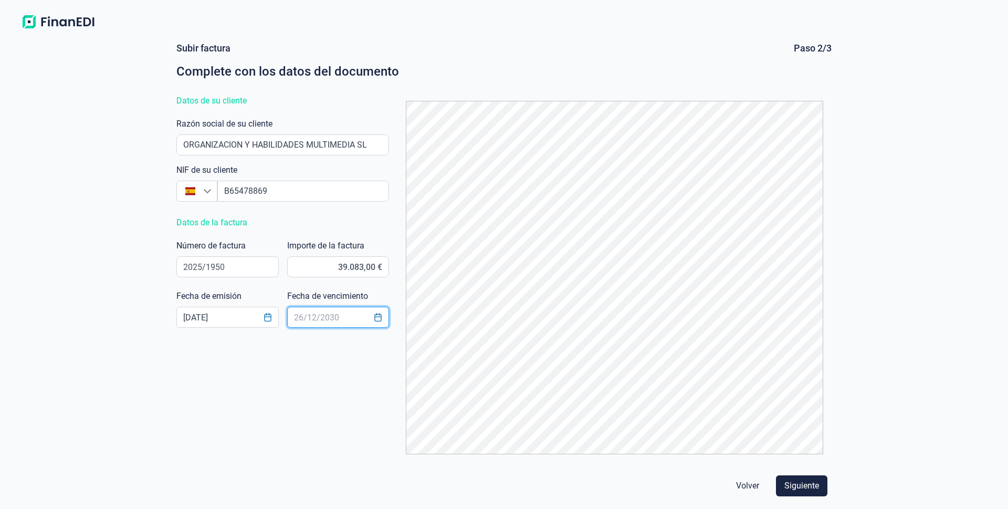
click at [320, 321] on input "text" at bounding box center [338, 317] width 102 height 21
click at [283, 338] on div "Subir factura Paso 2/3 Complete con los datos del documento Datos de su cliente…" at bounding box center [503, 252] width 655 height 421
click at [310, 314] on input "text" at bounding box center [338, 317] width 102 height 21
click at [239, 358] on div "Subir factura Paso 2/3 Complete con los datos del documento Datos de su cliente…" at bounding box center [503, 252] width 655 height 421
click at [316, 314] on input "text" at bounding box center [338, 317] width 102 height 21
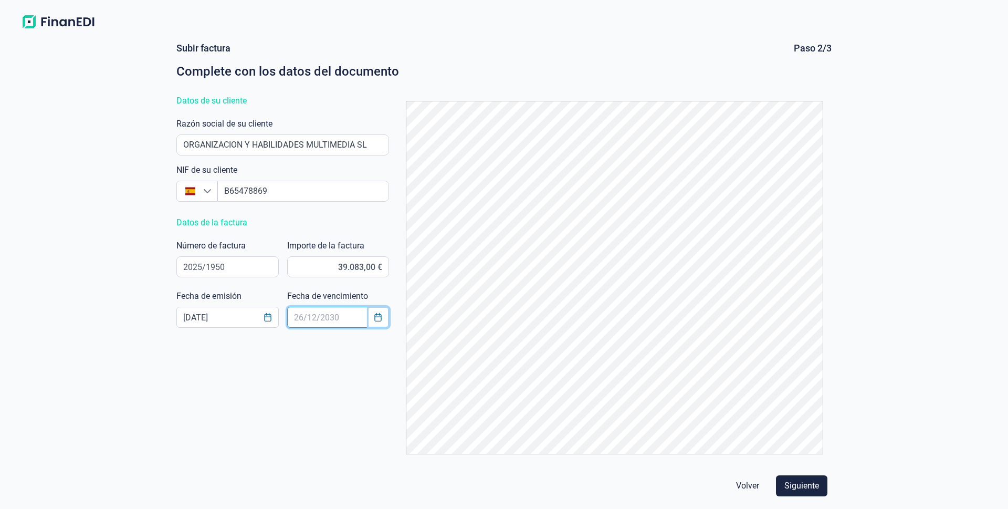
click at [378, 316] on icon "Choose Date" at bounding box center [378, 317] width 8 height 8
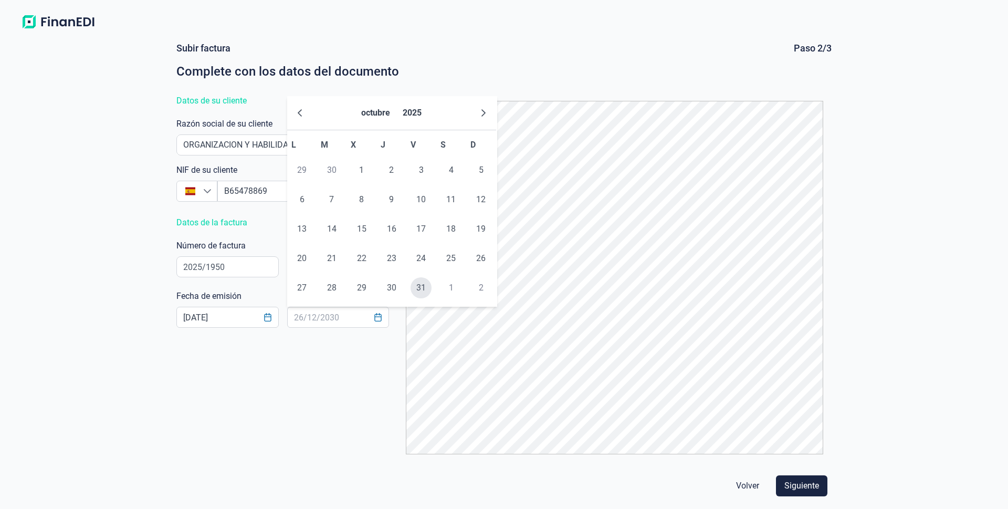
click at [420, 284] on span "31" at bounding box center [421, 287] width 21 height 21
type input "[DATE]"
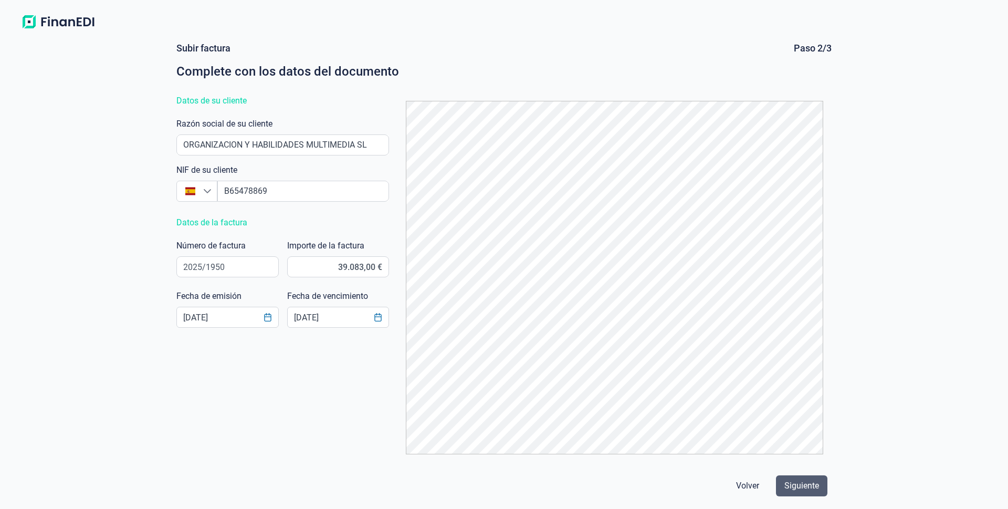
click at [796, 486] on span "Siguiente" at bounding box center [801, 485] width 35 height 13
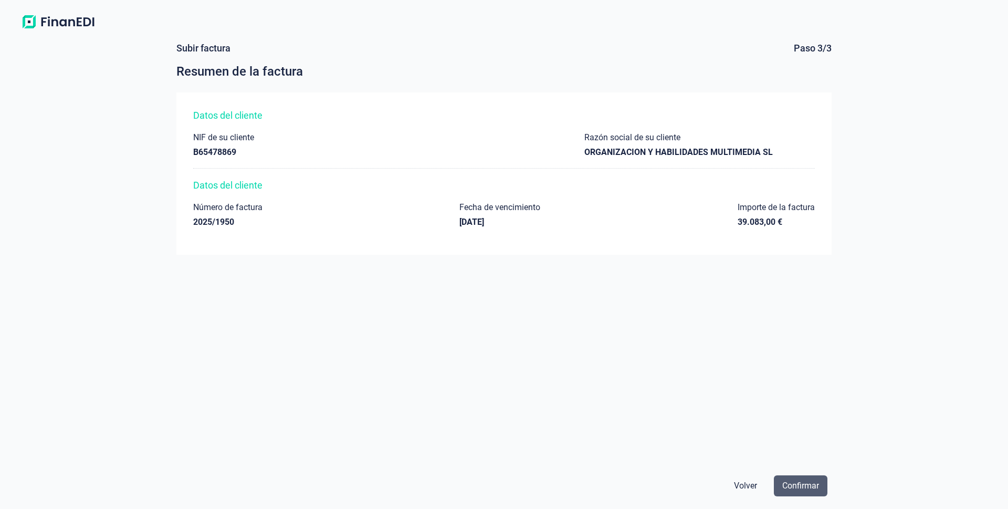
click at [816, 485] on span "Confirmar" at bounding box center [800, 485] width 37 height 13
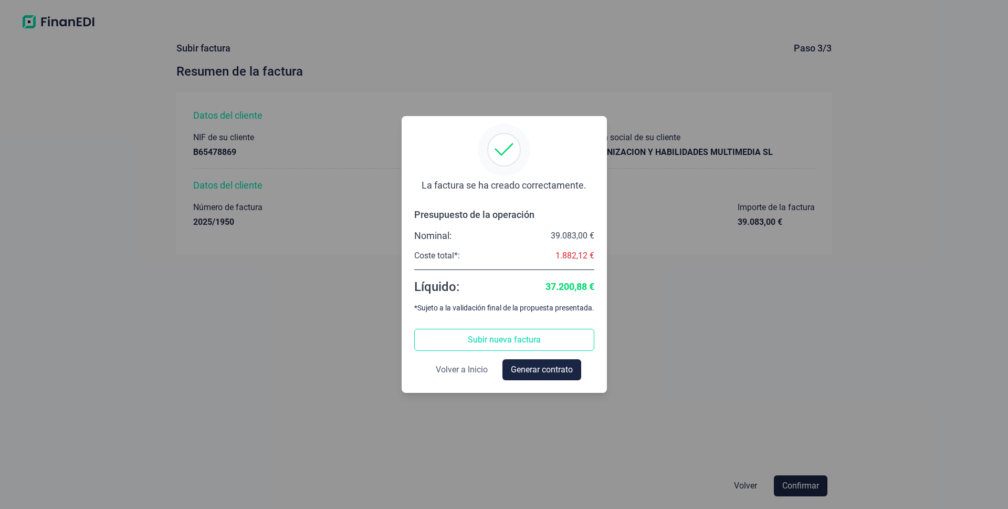
click at [465, 368] on span "Volver a Inicio" at bounding box center [462, 369] width 52 height 13
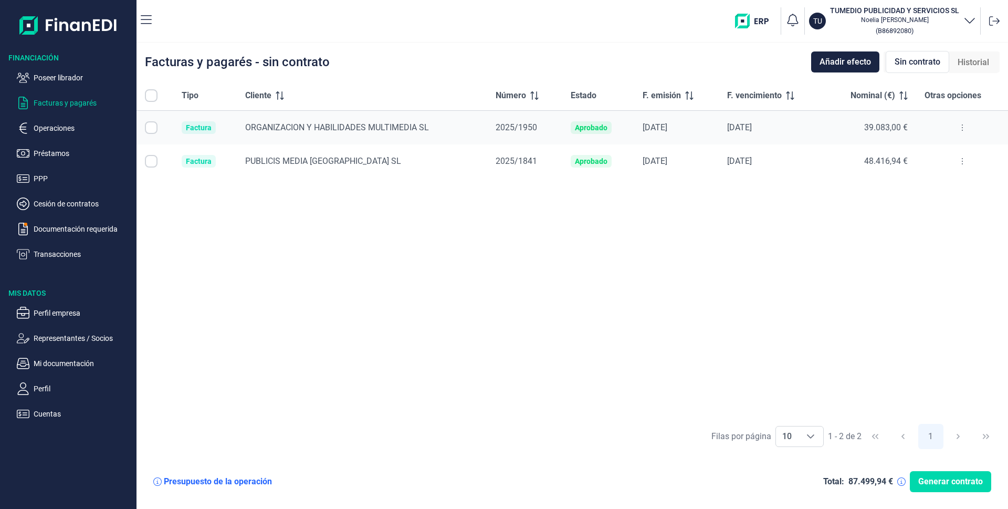
checkbox input "true"
click at [53, 226] on p "Documentación requerida" at bounding box center [83, 229] width 99 height 13
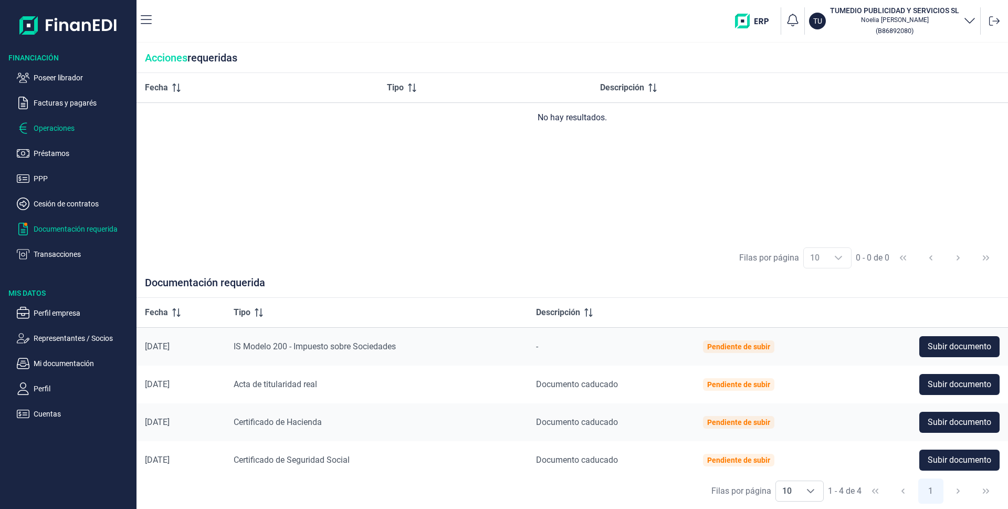
click at [57, 124] on p "Operaciones" at bounding box center [83, 128] width 99 height 13
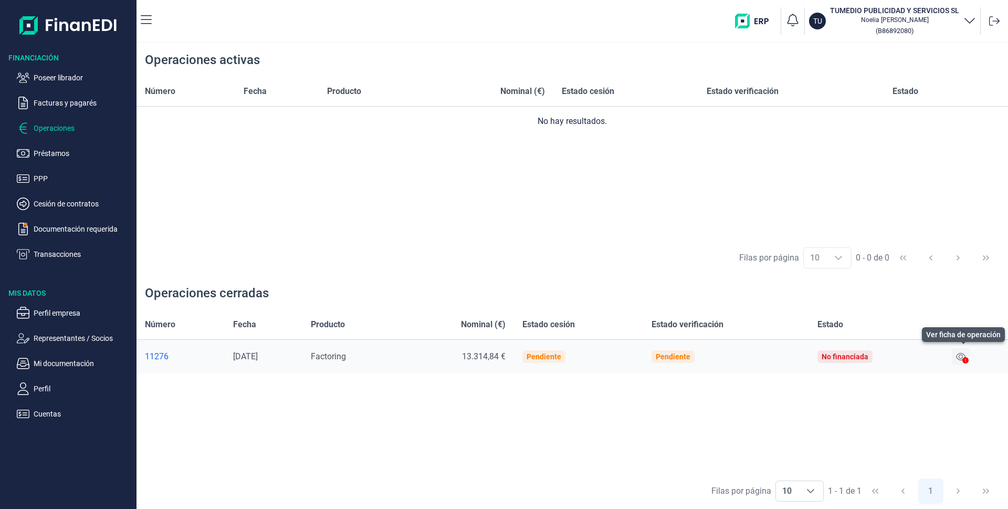
click at [964, 362] on button at bounding box center [961, 356] width 18 height 17
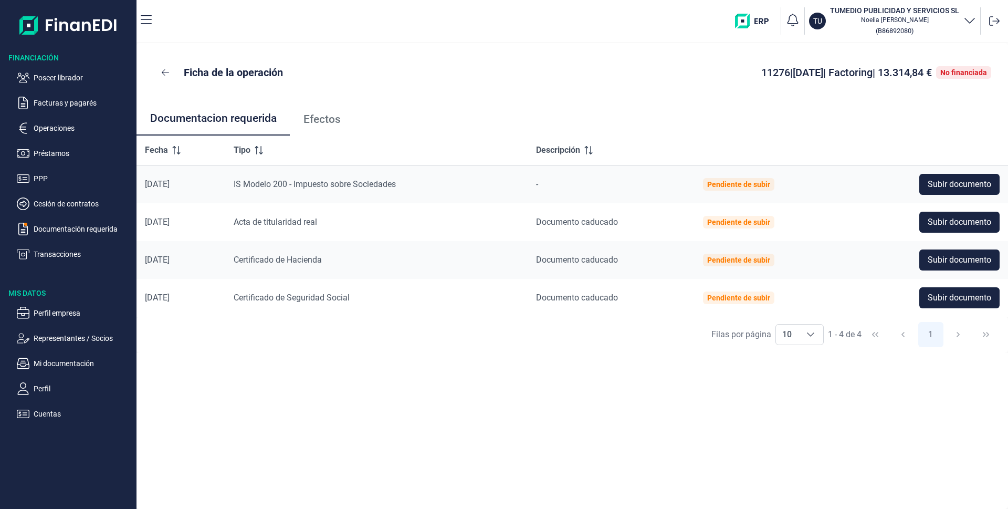
click at [319, 122] on span "Efectos" at bounding box center [321, 119] width 37 height 11
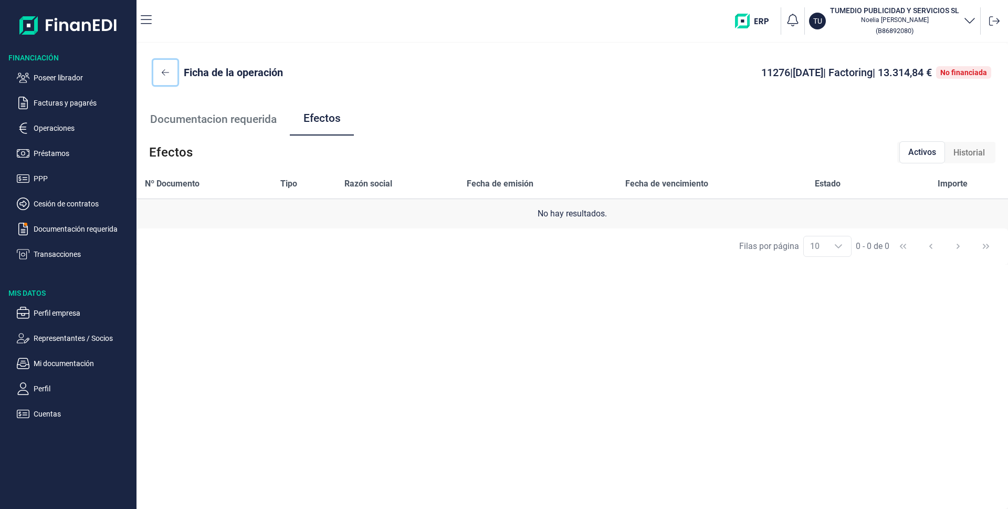
click at [163, 70] on icon at bounding box center [165, 72] width 7 height 8
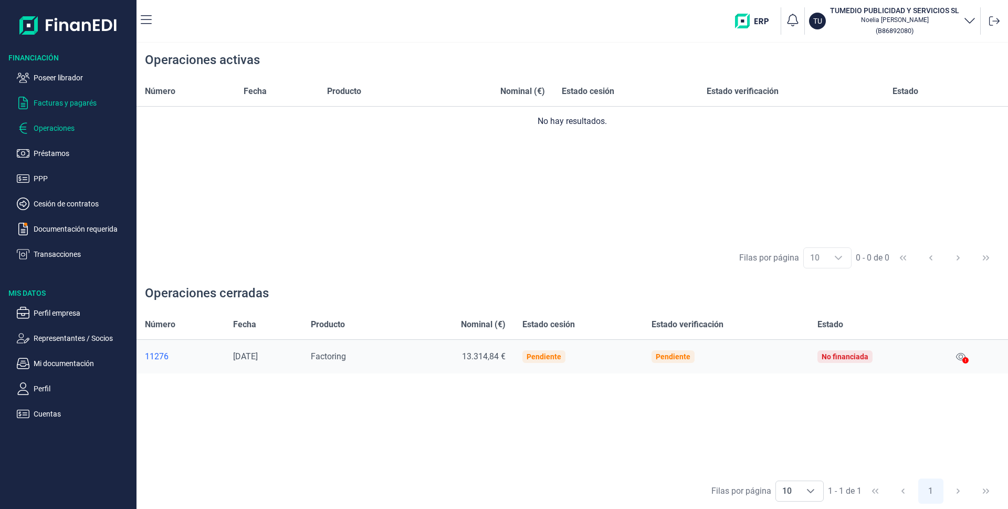
click at [66, 103] on p "Facturas y pagarés" at bounding box center [83, 103] width 99 height 13
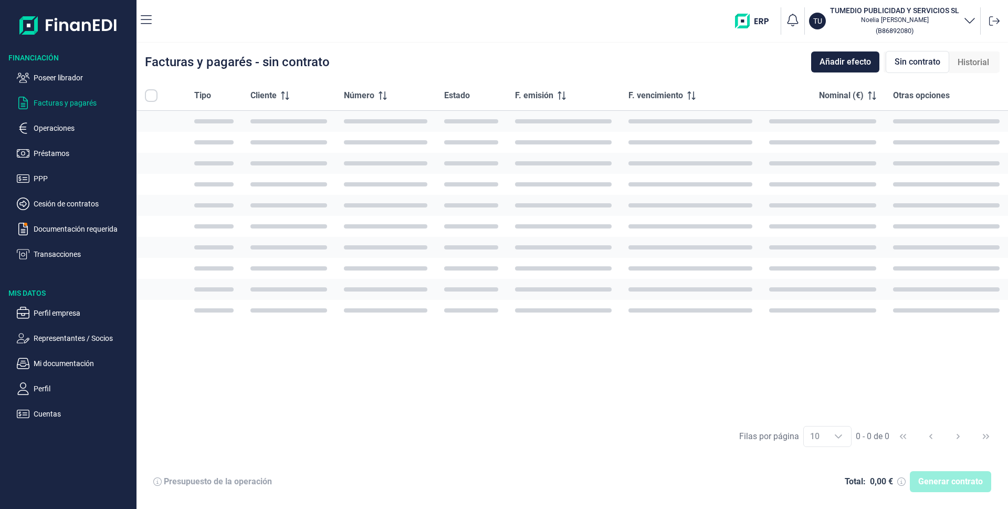
checkbox input "true"
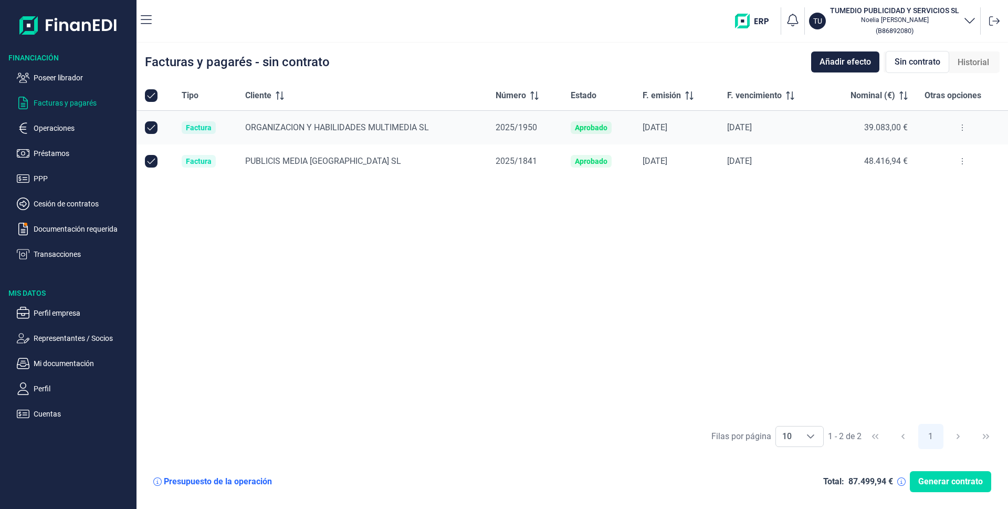
click at [908, 56] on div "Sin contrato" at bounding box center [918, 62] width 64 height 22
click at [906, 62] on span "Sin contrato" at bounding box center [918, 62] width 46 height 13
click at [912, 65] on span "Sin contrato" at bounding box center [918, 62] width 46 height 13
click at [978, 62] on span "Historial" at bounding box center [974, 62] width 32 height 13
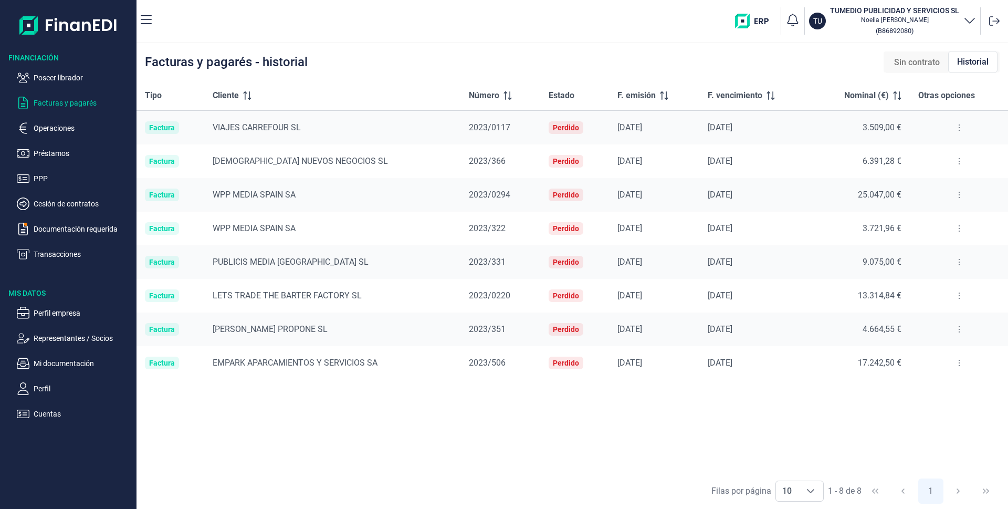
click at [919, 64] on span "Sin contrato" at bounding box center [917, 62] width 46 height 13
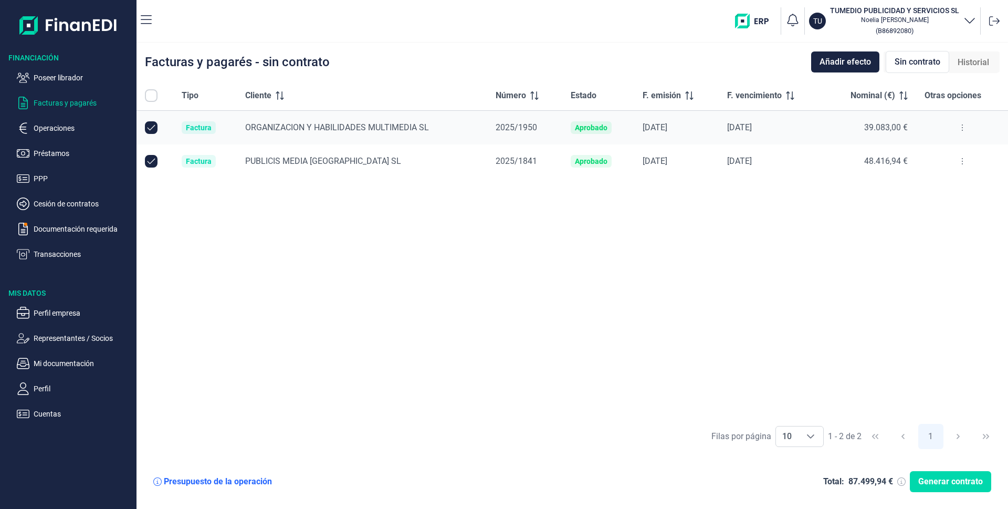
checkbox input "true"
click at [933, 64] on span "Sin contrato" at bounding box center [918, 62] width 46 height 13
click at [962, 128] on icon at bounding box center [962, 127] width 1 height 6
click at [922, 217] on div "Tipo Cliente Número Estado F. emisión F. vencimiento Nominal (€) Otras opciones…" at bounding box center [573, 249] width 872 height 337
